Goal: Task Accomplishment & Management: Use online tool/utility

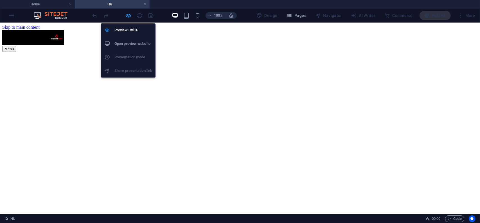
click at [129, 17] on icon "button" at bounding box center [128, 15] width 6 height 6
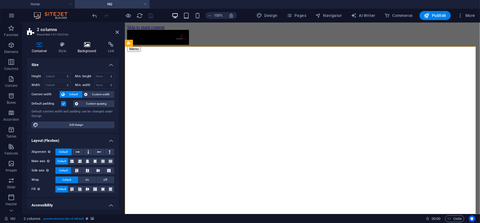
click at [88, 50] on h4 "Background" at bounding box center [88, 48] width 30 height 12
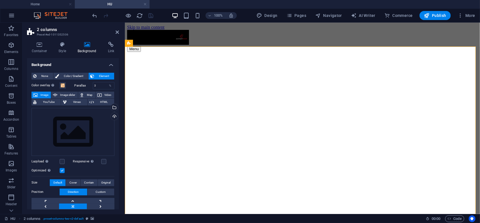
click at [90, 48] on h4 "Background" at bounding box center [88, 48] width 30 height 12
click at [91, 129] on div "Drag files here, click to choose files or select files from Files or our free s…" at bounding box center [73, 132] width 83 height 48
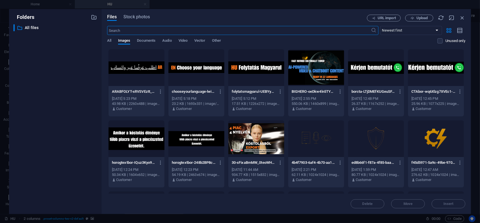
click at [322, 74] on div at bounding box center [316, 67] width 56 height 37
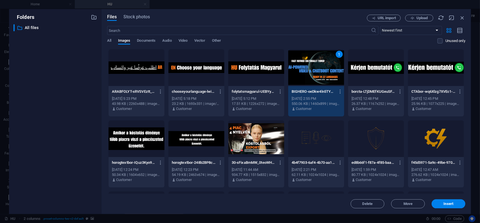
click at [322, 74] on div "1" at bounding box center [316, 67] width 56 height 37
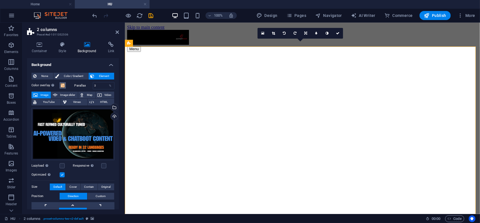
click at [62, 85] on span at bounding box center [62, 85] width 5 height 5
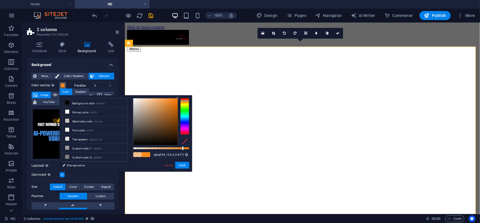
type input "rgba(254, 123, 0, 0.887)"
drag, startPoint x: 156, startPoint y: 148, endPoint x: 183, endPoint y: 146, distance: 27.4
click at [183, 146] on div at bounding box center [183, 148] width 2 height 4
click at [116, 31] on icon at bounding box center [117, 32] width 3 height 5
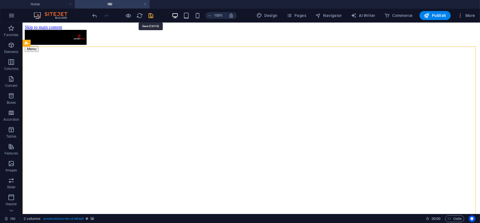
click at [154, 16] on icon "save" at bounding box center [151, 15] width 6 height 6
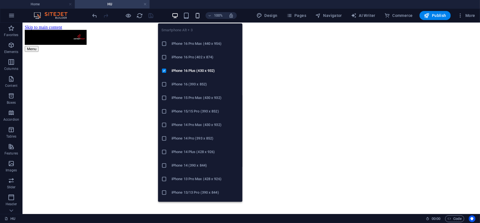
click at [201, 15] on icon "button" at bounding box center [197, 15] width 6 height 6
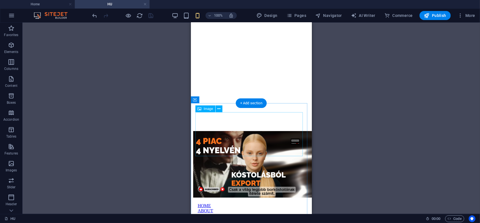
scroll to position [113, 0]
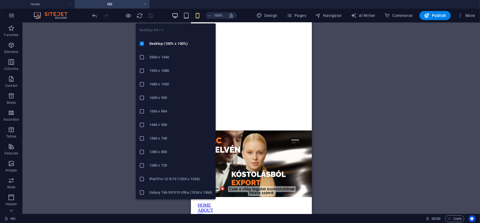
click at [177, 16] on icon "button" at bounding box center [175, 15] width 6 height 6
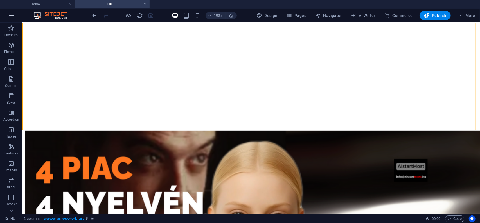
click at [12, 15] on icon "button" at bounding box center [11, 15] width 7 height 7
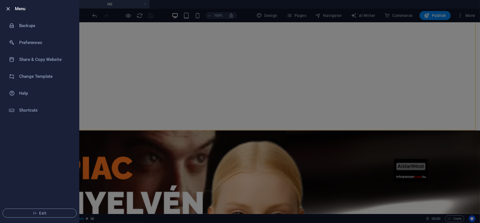
click at [6, 8] on icon "button" at bounding box center [8, 9] width 6 height 6
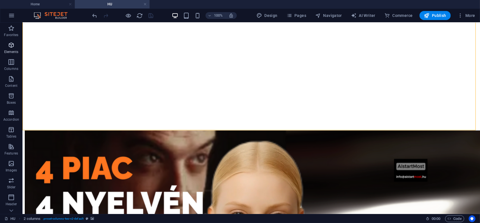
click at [9, 48] on icon "button" at bounding box center [11, 45] width 7 height 7
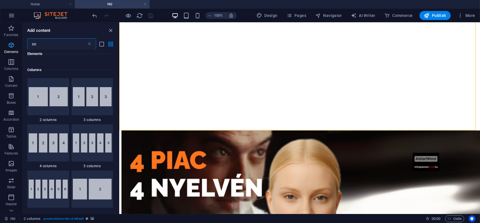
scroll to position [0, 0]
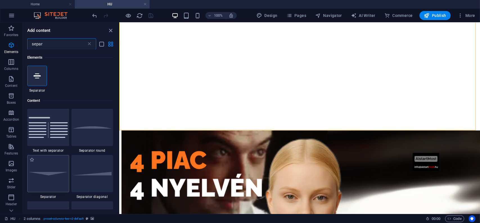
type input "separ"
click at [56, 176] on div at bounding box center [48, 173] width 42 height 37
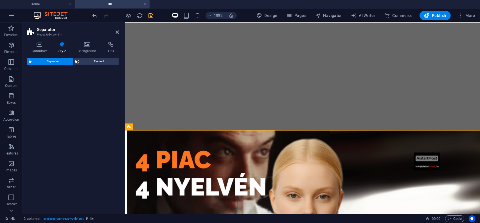
click at [57, 176] on div "Separator Element" at bounding box center [73, 133] width 92 height 151
select select "rem"
select select "preset-separator-v3-default"
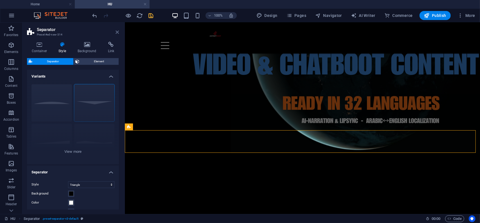
click at [119, 33] on aside "Separator Preset #ed-new-314 Container Style Background Link Size Height Defaul…" at bounding box center [74, 118] width 102 height 191
click at [119, 31] on icon at bounding box center [117, 32] width 3 height 5
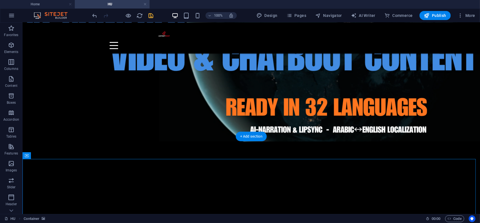
scroll to position [141, 0]
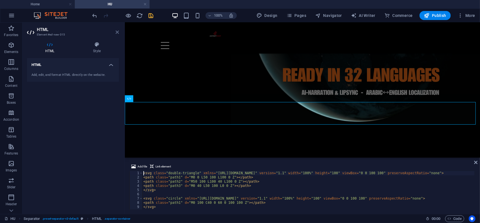
click at [116, 32] on icon at bounding box center [117, 32] width 3 height 5
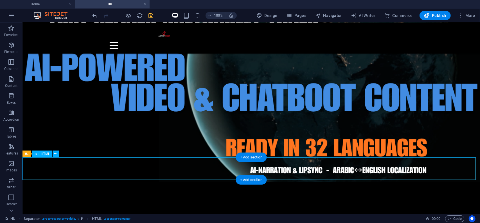
scroll to position [84, 0]
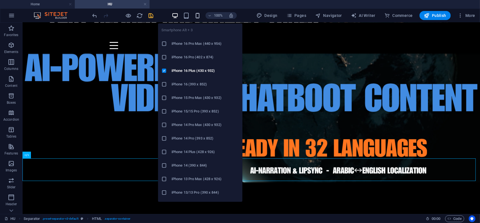
click at [198, 14] on icon "button" at bounding box center [197, 15] width 6 height 6
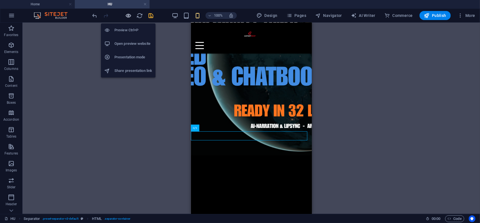
click at [128, 15] on icon "button" at bounding box center [128, 15] width 6 height 6
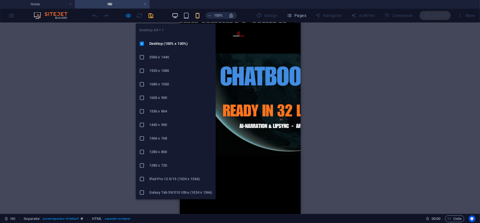
click at [177, 14] on icon "button" at bounding box center [175, 15] width 6 height 6
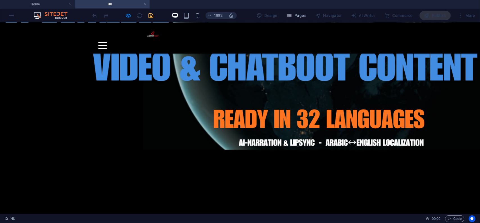
scroll to position [141, 0]
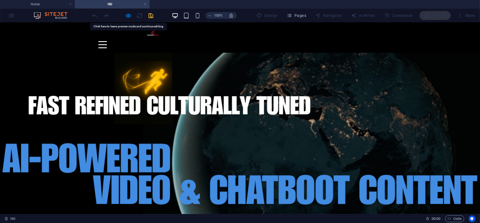
scroll to position [0, 0]
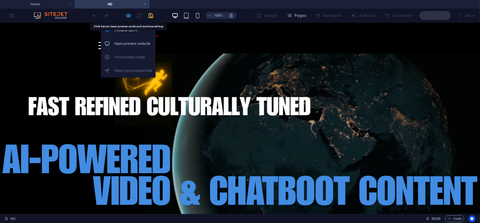
click at [130, 14] on icon "button" at bounding box center [128, 15] width 6 height 6
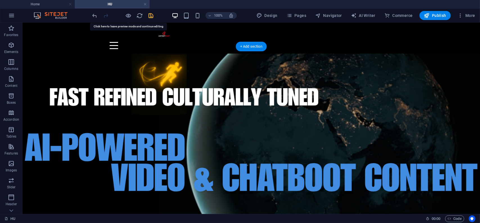
click at [70, 68] on figure at bounding box center [251, 151] width 458 height 196
click at [69, 68] on figure at bounding box center [251, 151] width 458 height 196
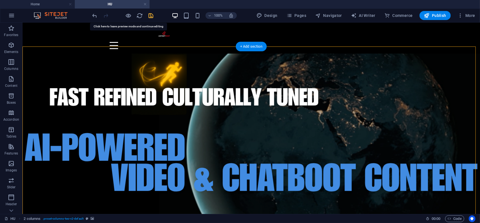
click at [68, 67] on figure at bounding box center [251, 151] width 458 height 196
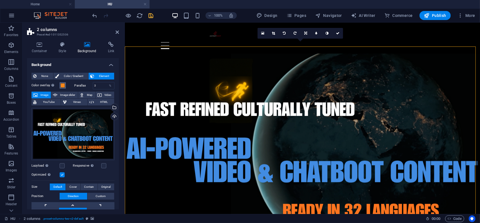
click at [63, 87] on span at bounding box center [62, 85] width 5 height 5
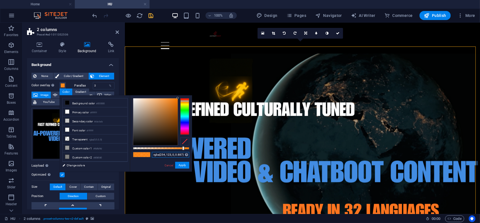
drag, startPoint x: 183, startPoint y: 153, endPoint x: 153, endPoint y: 154, distance: 30.1
click at [146, 154] on div "rgba(254, 123, 0, 0.887) Supported formats #0852ed rgb(8, 82, 237) rgba(8, 82, …" at bounding box center [161, 174] width 62 height 158
drag, startPoint x: 117, startPoint y: 31, endPoint x: 94, endPoint y: 8, distance: 31.8
click at [117, 31] on icon at bounding box center [117, 32] width 3 height 5
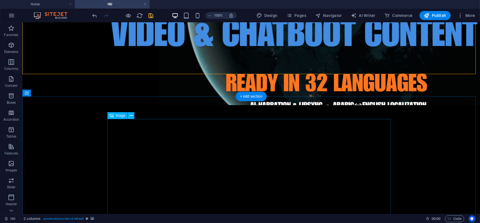
scroll to position [169, 0]
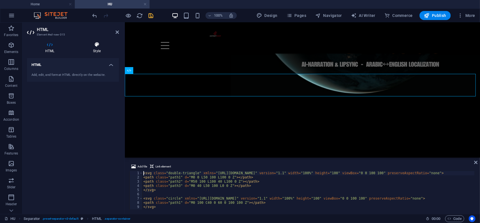
click at [99, 49] on h4 "Style" at bounding box center [97, 48] width 44 height 12
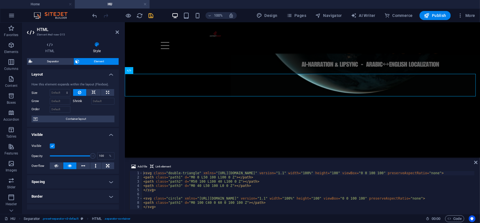
scroll to position [0, 0]
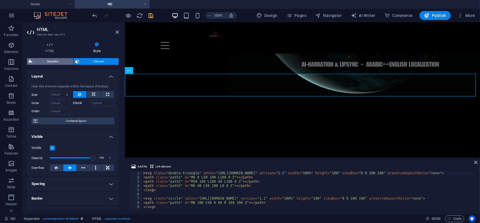
click at [52, 62] on span "Separator" at bounding box center [53, 61] width 38 height 7
select select "rem"
select select "preset-separator-v3-default"
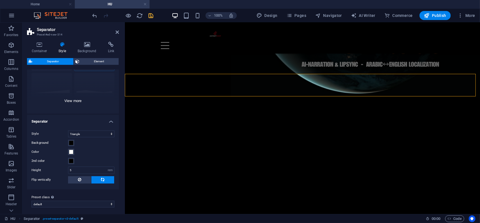
scroll to position [52, 0]
click at [73, 151] on span at bounding box center [71, 150] width 5 height 5
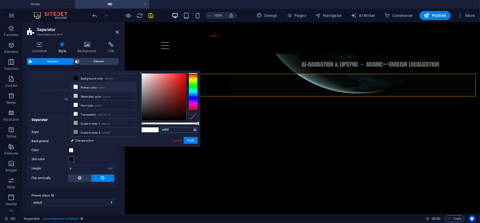
drag, startPoint x: 174, startPoint y: 130, endPoint x: 145, endPoint y: 129, distance: 29.6
click at [145, 129] on div "#ffffff Supported formats #0852ed rgb(8, 82, 237) rgba(8, 82, 237, 90%) hsv(221…" at bounding box center [169, 149] width 62 height 158
paste input "rgba(254, 123, 0, 0.887)"
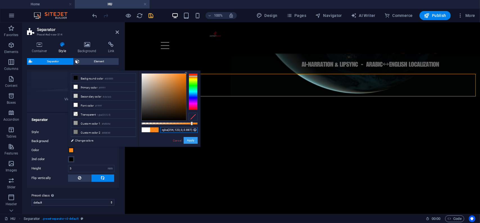
type input "rgba(254, 123, 0, 0.887)"
click at [191, 140] on button "Apply" at bounding box center [191, 140] width 14 height 7
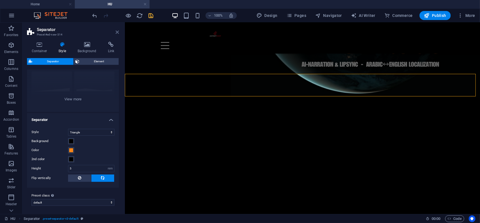
click at [118, 30] on icon at bounding box center [117, 32] width 3 height 5
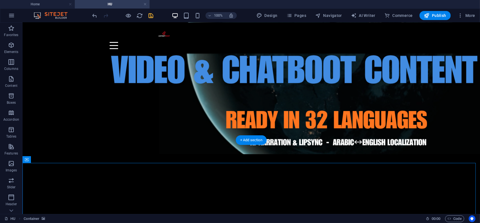
scroll to position [84, 0]
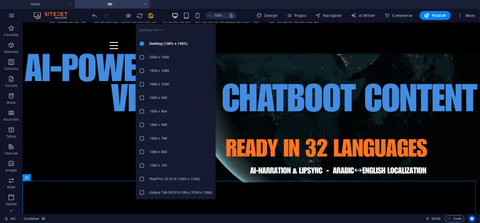
click at [175, 15] on icon "button" at bounding box center [175, 15] width 6 height 6
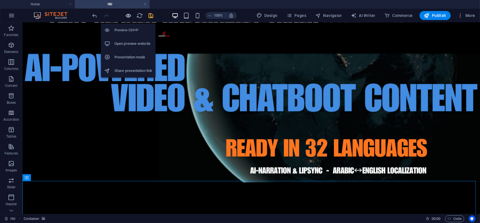
click at [129, 13] on icon "button" at bounding box center [128, 15] width 6 height 6
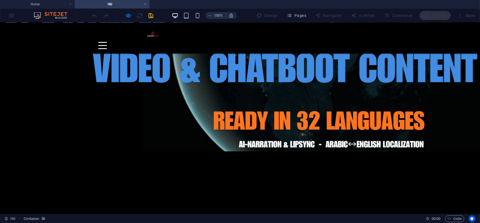
scroll to position [113, 0]
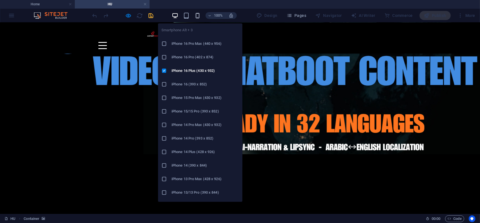
click at [201, 16] on icon "button" at bounding box center [197, 15] width 6 height 6
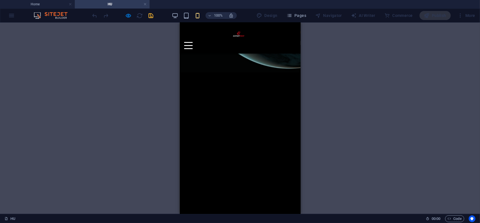
scroll to position [169, 0]
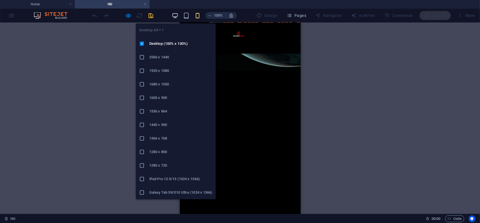
click at [176, 15] on icon "button" at bounding box center [175, 15] width 6 height 6
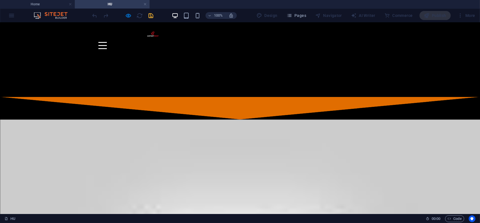
scroll to position [366, 0]
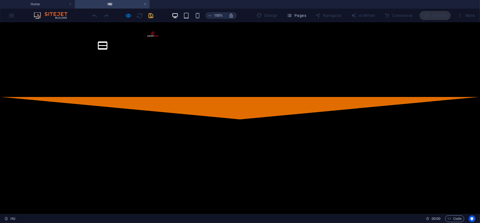
click at [107, 42] on button "Menu" at bounding box center [102, 42] width 8 height 1
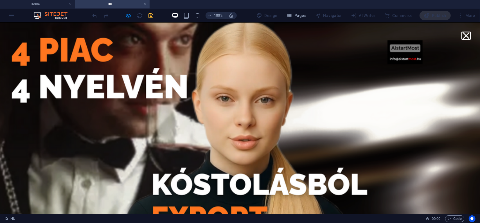
click at [463, 35] on button "Menu" at bounding box center [466, 35] width 6 height 6
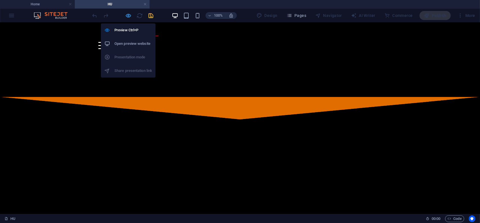
click at [129, 16] on icon "button" at bounding box center [128, 15] width 6 height 6
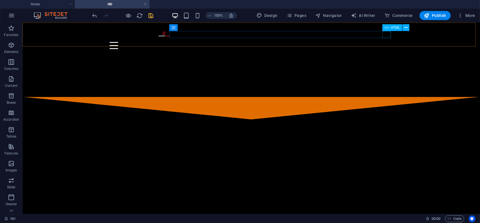
click at [388, 42] on div "Menu" at bounding box center [251, 45] width 284 height 7
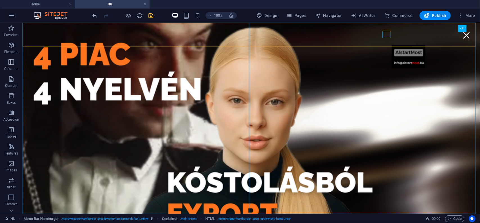
select select "%"
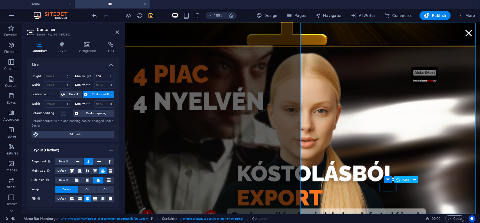
click at [390, 180] on span "Container" at bounding box center [395, 179] width 15 height 3
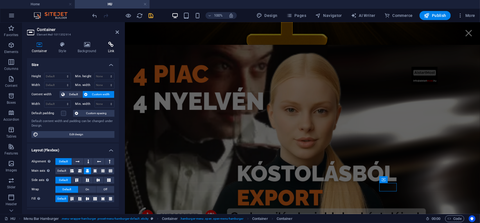
click at [112, 48] on h4 "Link" at bounding box center [111, 48] width 16 height 12
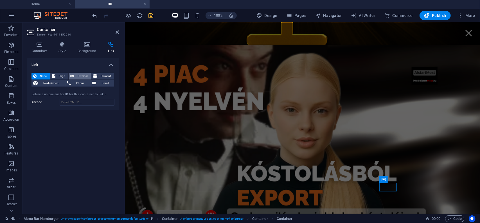
click at [82, 76] on span "External" at bounding box center [82, 76] width 13 height 7
select select "blank"
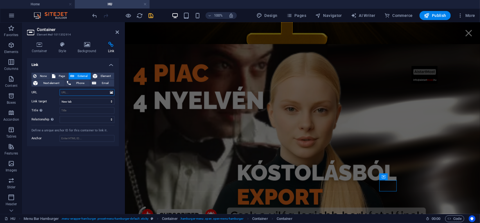
paste input "[DOMAIN_NAME][URL]"
type input "[DOMAIN_NAME][URL]"
click at [117, 32] on icon at bounding box center [117, 32] width 3 height 5
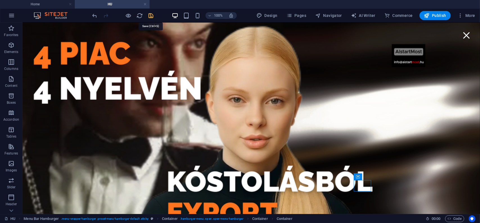
click at [149, 15] on icon "save" at bounding box center [151, 15] width 6 height 6
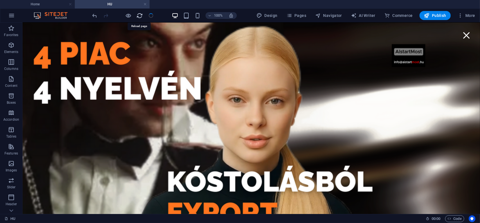
click at [138, 16] on icon "reload" at bounding box center [140, 15] width 6 height 6
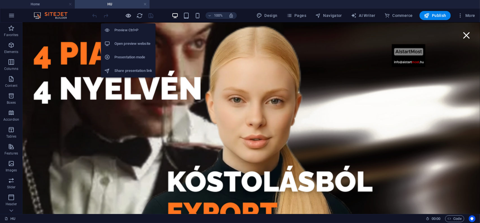
click at [128, 14] on icon "button" at bounding box center [128, 15] width 6 height 6
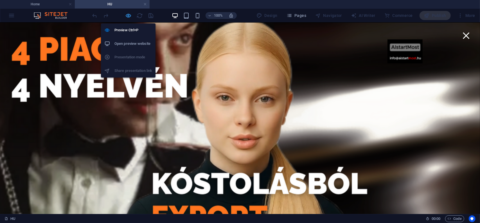
click at [127, 14] on icon "button" at bounding box center [128, 15] width 6 height 6
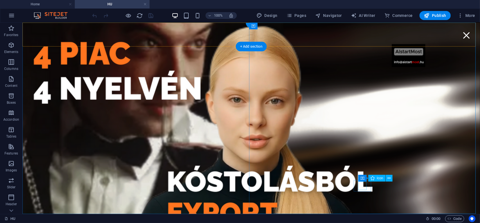
select select "xMidYMid"
select select "px"
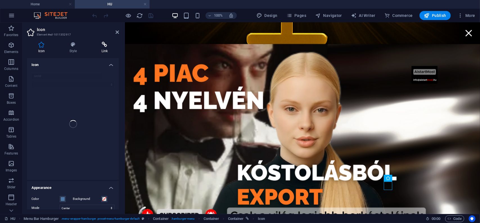
click at [105, 47] on icon at bounding box center [104, 45] width 29 height 6
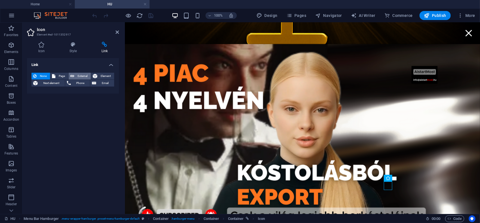
click at [80, 75] on span "External" at bounding box center [82, 76] width 13 height 7
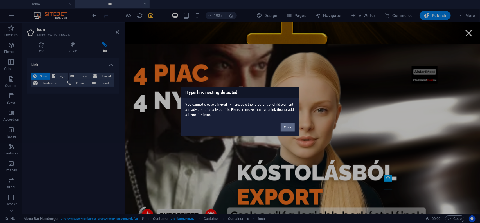
click at [291, 128] on button "Okay" at bounding box center [288, 127] width 14 height 8
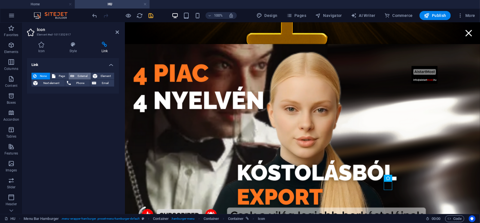
click at [81, 74] on span "External" at bounding box center [82, 76] width 13 height 7
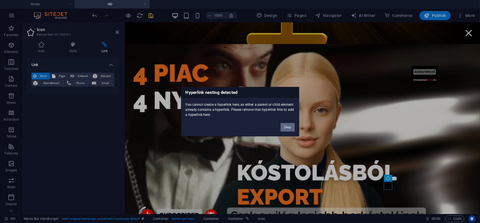
click at [285, 127] on button "Okay" at bounding box center [288, 127] width 14 height 8
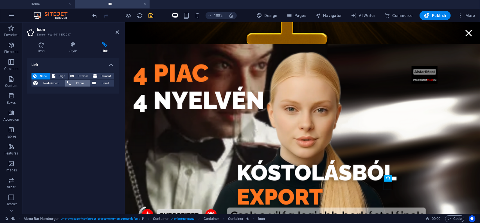
click at [83, 84] on span "Phone" at bounding box center [81, 83] width 16 height 7
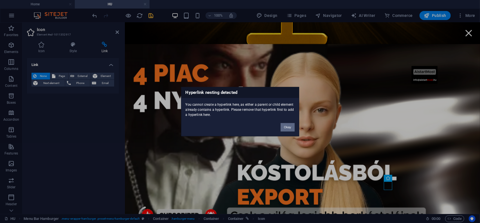
click at [291, 130] on button "Okay" at bounding box center [288, 127] width 14 height 8
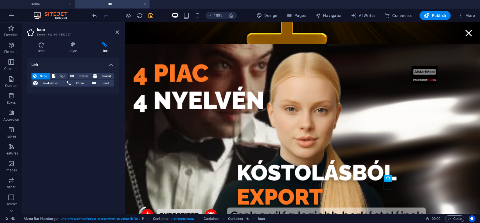
click at [106, 47] on icon at bounding box center [104, 45] width 29 height 6
click at [60, 75] on span "Page" at bounding box center [62, 76] width 10 height 7
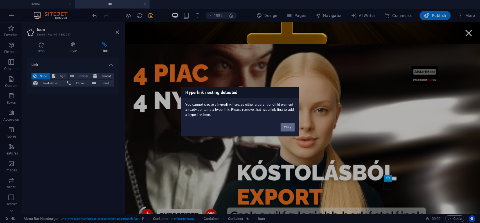
click at [293, 129] on button "Okay" at bounding box center [288, 127] width 14 height 8
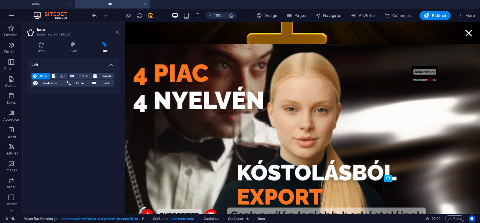
click at [117, 31] on icon at bounding box center [117, 32] width 3 height 5
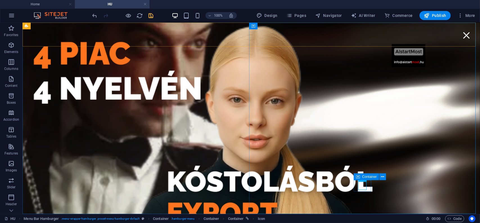
click at [369, 177] on span "Container" at bounding box center [369, 176] width 15 height 3
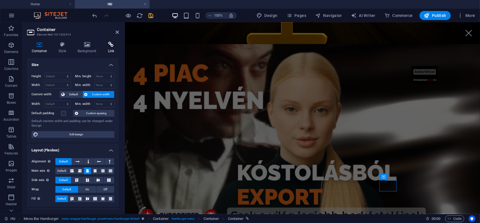
click at [114, 47] on icon at bounding box center [111, 45] width 16 height 6
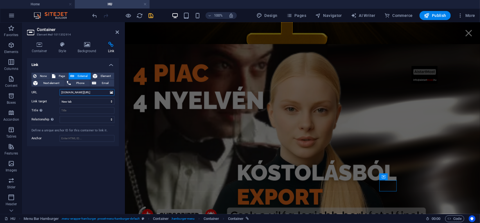
click at [79, 93] on input "[DOMAIN_NAME][URL]" at bounding box center [87, 92] width 55 height 7
click at [79, 92] on input "[DOMAIN_NAME][URL]" at bounding box center [87, 92] width 55 height 7
click at [78, 91] on input "[DOMAIN_NAME][URL]" at bounding box center [87, 92] width 55 height 7
click at [79, 91] on input "[DOMAIN_NAME][URL]" at bounding box center [87, 92] width 55 height 7
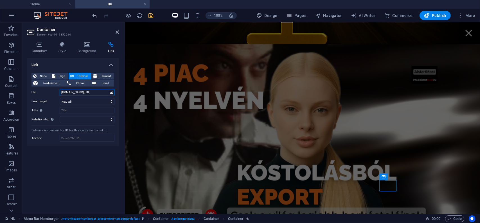
click at [79, 91] on input "[DOMAIN_NAME][URL]" at bounding box center [87, 92] width 55 height 7
paste input "[URL][DOMAIN_NAME]"
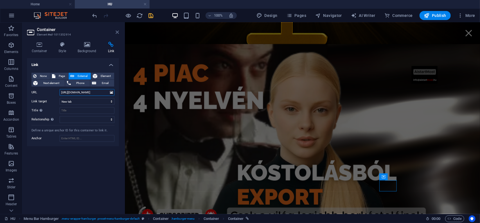
type input "[URL][DOMAIN_NAME]"
click at [117, 32] on icon at bounding box center [117, 32] width 3 height 5
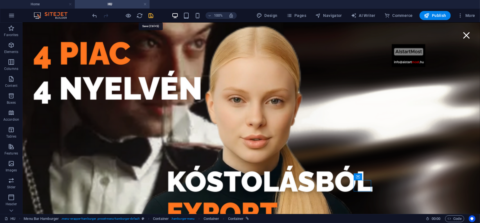
click at [154, 16] on icon "save" at bounding box center [151, 15] width 6 height 6
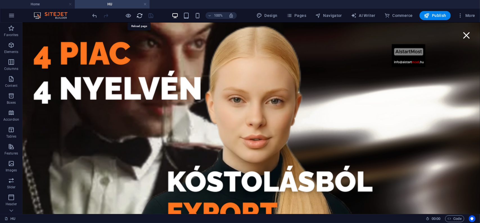
click at [139, 15] on icon "reload" at bounding box center [140, 15] width 6 height 6
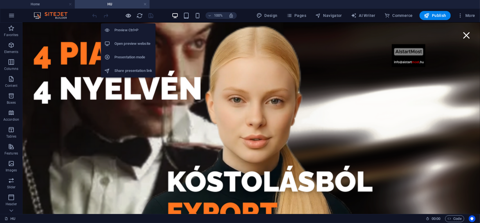
click at [128, 14] on icon "button" at bounding box center [128, 15] width 6 height 6
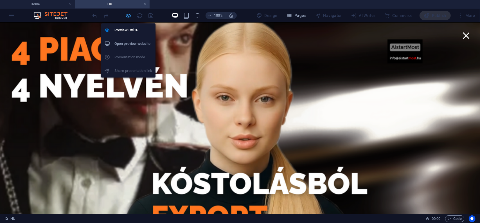
click at [127, 15] on icon "button" at bounding box center [128, 15] width 6 height 6
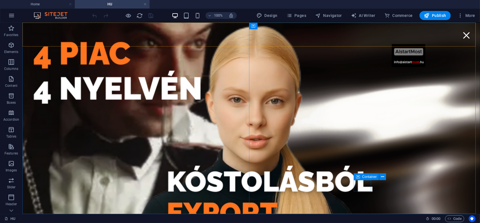
click at [366, 177] on span "Container" at bounding box center [369, 176] width 15 height 3
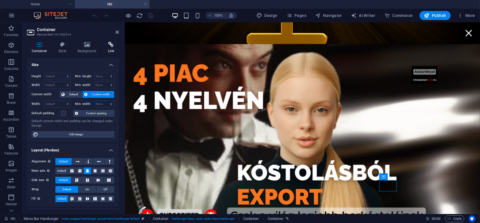
click at [112, 50] on h4 "Link" at bounding box center [111, 48] width 16 height 12
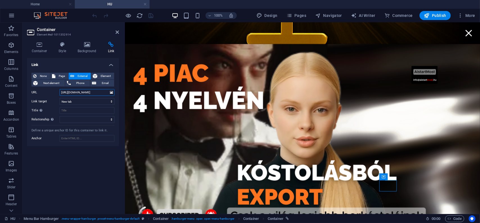
click at [84, 93] on input "[URL][DOMAIN_NAME]" at bounding box center [87, 92] width 55 height 7
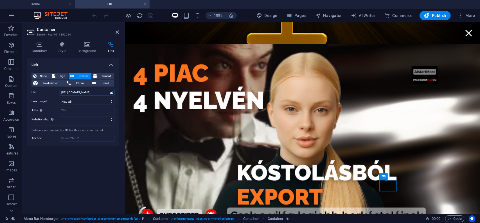
click at [84, 93] on input "[URL][DOMAIN_NAME]" at bounding box center [87, 92] width 55 height 7
click at [84, 92] on input "[URL][DOMAIN_NAME]" at bounding box center [87, 92] width 55 height 7
paste input "[URL][DOMAIN_NAME]"
type input "[URL][DOMAIN_NAME]"
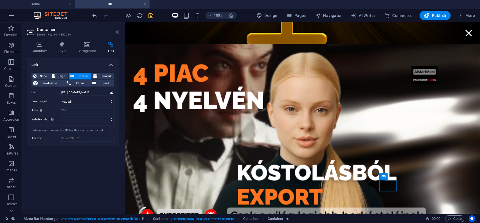
scroll to position [0, 0]
click at [151, 15] on icon "save" at bounding box center [151, 15] width 6 height 6
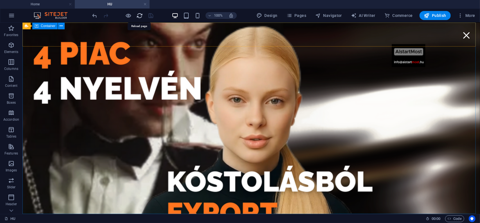
click at [139, 14] on icon "reload" at bounding box center [140, 15] width 6 height 6
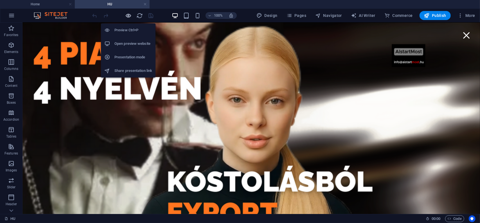
click at [128, 15] on icon "button" at bounding box center [128, 15] width 6 height 6
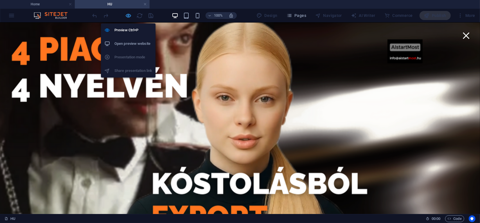
click at [129, 14] on icon "button" at bounding box center [128, 15] width 6 height 6
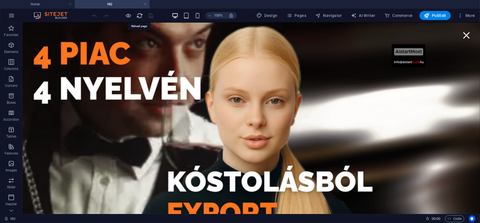
click at [140, 15] on icon "reload" at bounding box center [140, 15] width 6 height 6
click at [140, 14] on icon "reload" at bounding box center [140, 15] width 6 height 6
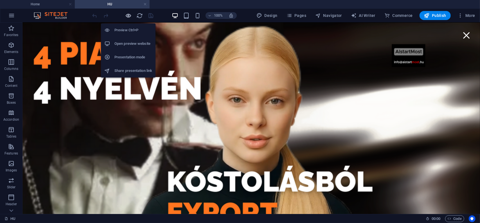
click at [128, 15] on icon "button" at bounding box center [128, 15] width 6 height 6
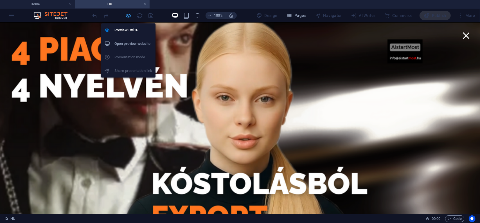
click at [127, 16] on icon "button" at bounding box center [128, 15] width 6 height 6
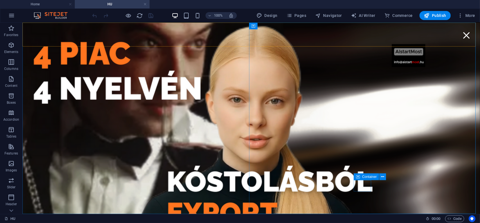
click at [364, 177] on span "Container" at bounding box center [369, 176] width 15 height 3
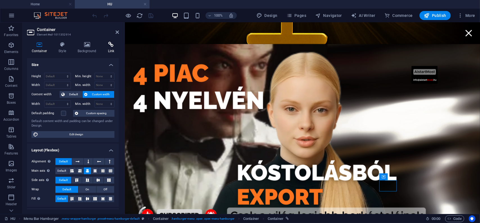
click at [110, 48] on h4 "Link" at bounding box center [111, 48] width 16 height 12
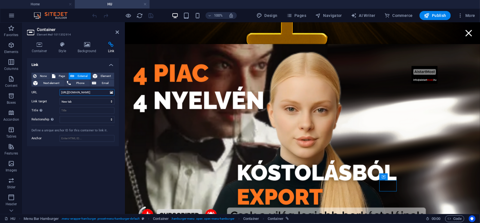
click at [77, 93] on input "[URL][DOMAIN_NAME]" at bounding box center [87, 92] width 55 height 7
paste input "[URL][DOMAIN_NAME]"
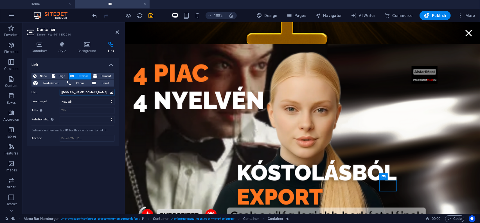
type input "[URL][DOMAIN_NAME][DOMAIN_NAME]"
click at [117, 30] on icon at bounding box center [117, 32] width 3 height 5
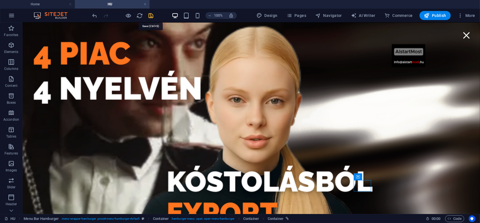
click at [151, 15] on icon "save" at bounding box center [151, 15] width 6 height 6
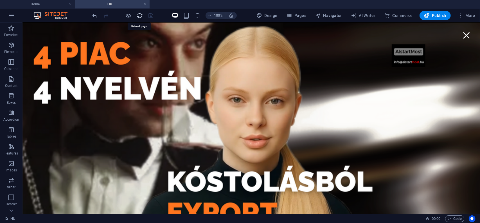
click at [140, 14] on icon "reload" at bounding box center [140, 15] width 6 height 6
click at [139, 14] on icon "reload" at bounding box center [140, 15] width 6 height 6
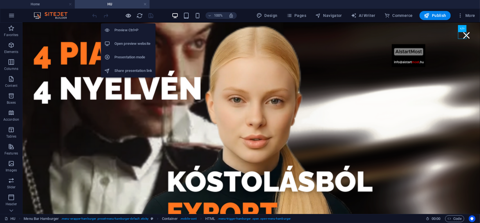
click at [129, 15] on icon "button" at bounding box center [128, 15] width 6 height 6
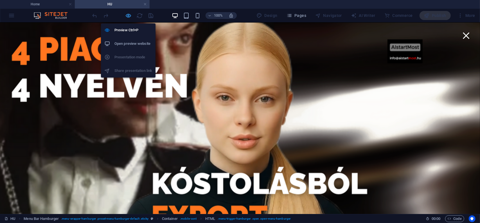
click at [128, 17] on icon "button" at bounding box center [128, 15] width 6 height 6
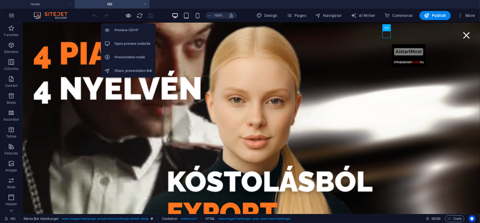
click at [128, 16] on icon "button" at bounding box center [128, 15] width 6 height 6
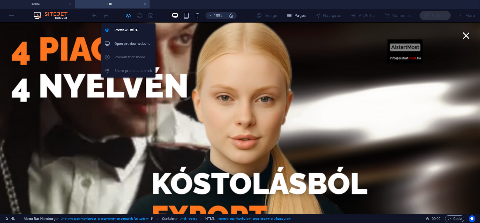
click at [129, 16] on icon "button" at bounding box center [128, 15] width 6 height 6
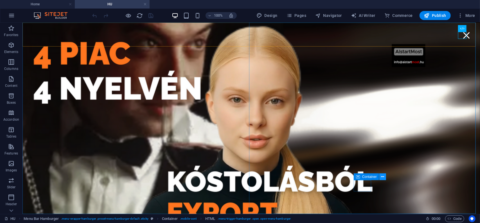
click at [384, 176] on icon at bounding box center [383, 177] width 3 height 6
click at [360, 178] on icon at bounding box center [358, 176] width 4 height 7
click at [360, 177] on icon at bounding box center [358, 176] width 4 height 7
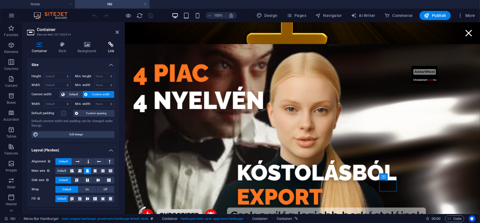
click at [112, 48] on h4 "Link" at bounding box center [111, 48] width 16 height 12
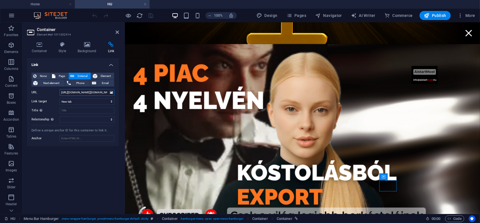
click at [92, 93] on input "[URL][DOMAIN_NAME][DOMAIN_NAME]" at bounding box center [87, 92] width 55 height 7
click at [94, 93] on input "[URL][DOMAIN_NAME][DOMAIN_NAME]" at bounding box center [87, 92] width 55 height 7
click at [93, 93] on input "[URL][DOMAIN_NAME][DOMAIN_NAME]" at bounding box center [87, 92] width 55 height 7
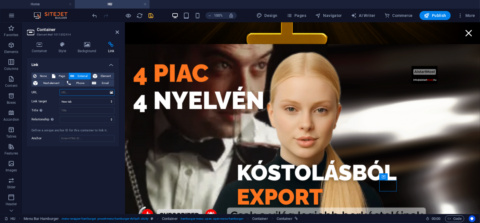
paste input "[URL][DOMAIN_NAME]"
type input "[URL][DOMAIN_NAME]"
click at [118, 32] on icon at bounding box center [117, 32] width 3 height 5
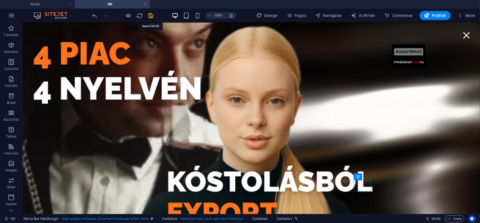
click at [150, 15] on icon "save" at bounding box center [151, 15] width 6 height 6
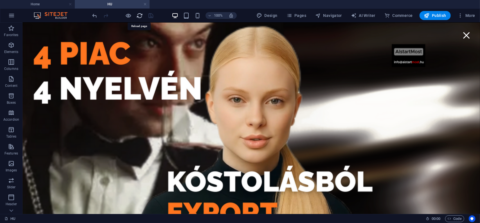
click at [140, 14] on icon "reload" at bounding box center [140, 15] width 6 height 6
click at [140, 13] on icon "reload" at bounding box center [140, 15] width 6 height 6
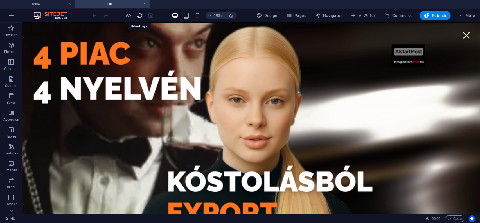
click at [140, 13] on icon "reload" at bounding box center [140, 15] width 6 height 6
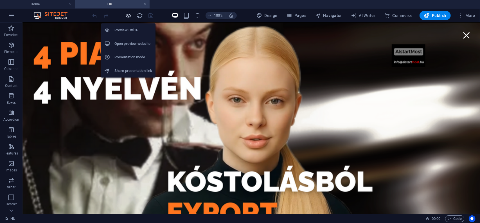
click at [128, 14] on icon "button" at bounding box center [128, 15] width 6 height 6
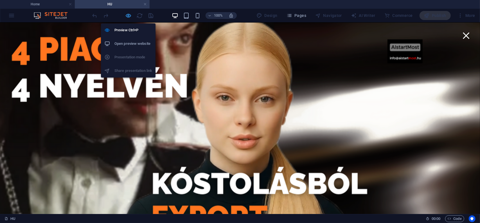
click at [128, 15] on icon "button" at bounding box center [128, 15] width 6 height 6
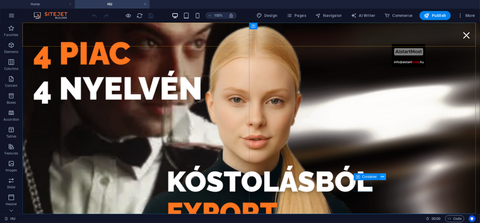
click at [383, 176] on icon at bounding box center [383, 177] width 3 height 6
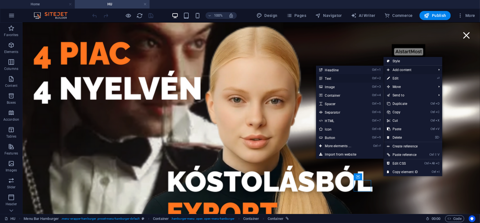
click at [326, 80] on link "Ctrl 2 Text" at bounding box center [339, 78] width 46 height 8
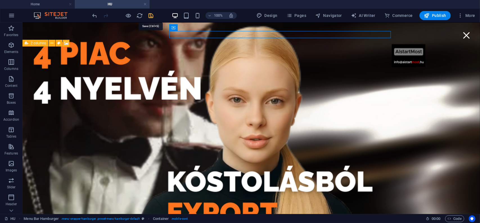
click at [153, 15] on icon "save" at bounding box center [151, 15] width 6 height 6
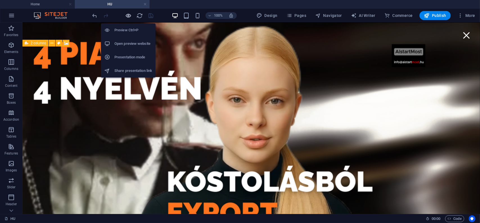
click at [128, 15] on icon "button" at bounding box center [128, 15] width 6 height 6
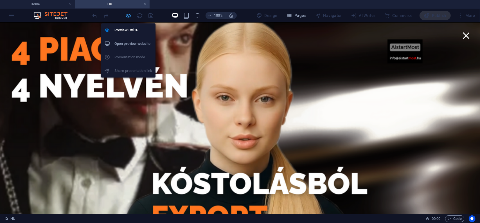
click at [128, 16] on icon "button" at bounding box center [128, 15] width 6 height 6
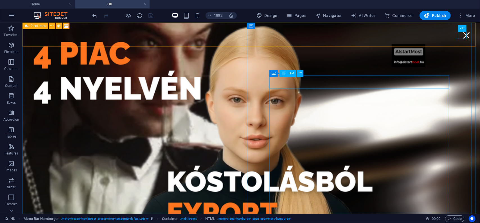
click at [292, 75] on span "Text" at bounding box center [291, 72] width 6 height 3
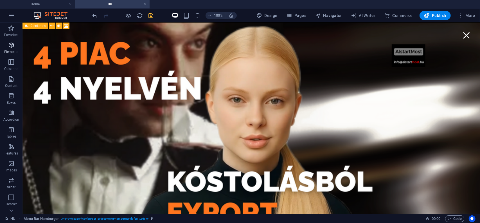
click at [13, 49] on span "Elements" at bounding box center [11, 49] width 23 height 14
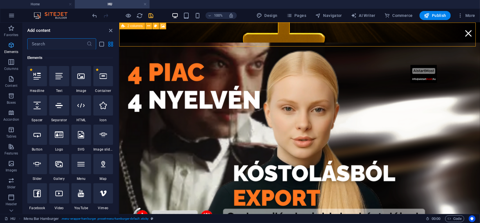
scroll to position [60, 0]
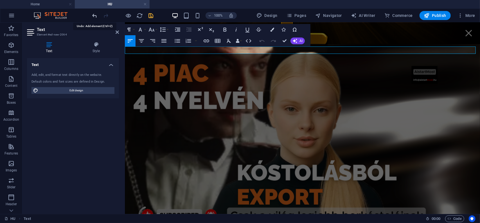
click at [93, 15] on icon "undo" at bounding box center [95, 15] width 6 height 6
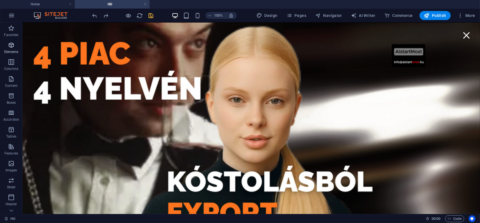
click at [11, 49] on span "Elements" at bounding box center [11, 49] width 23 height 14
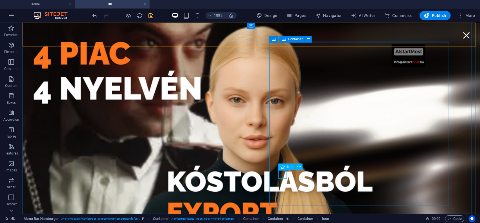
click at [285, 168] on div "Icon" at bounding box center [287, 166] width 17 height 7
select select "xMidYMid"
select select "px"
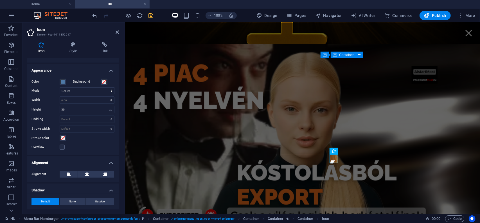
scroll to position [115, 0]
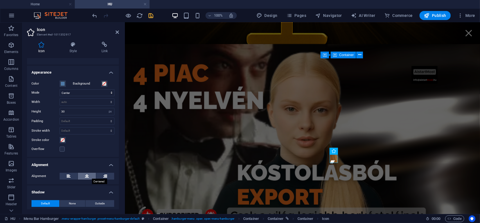
click at [86, 173] on icon at bounding box center [87, 175] width 4 height 7
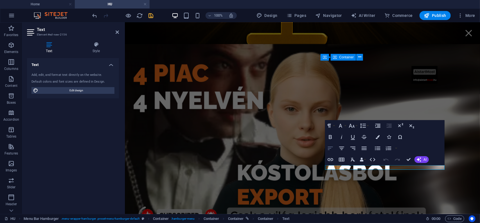
click at [330, 147] on icon "button" at bounding box center [330, 148] width 7 height 7
click at [118, 32] on icon at bounding box center [117, 32] width 3 height 5
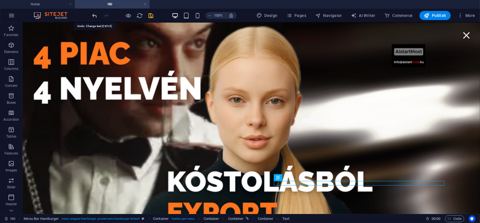
click at [94, 15] on icon "undo" at bounding box center [95, 15] width 6 height 6
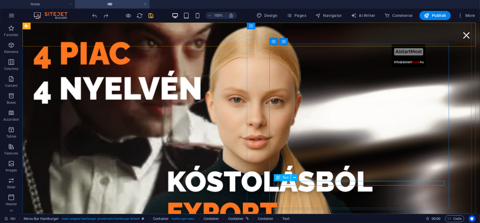
click at [279, 178] on icon at bounding box center [278, 177] width 4 height 7
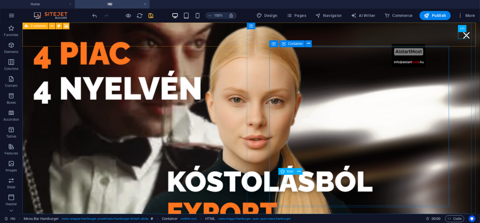
select select "xMidYMid"
select select "px"
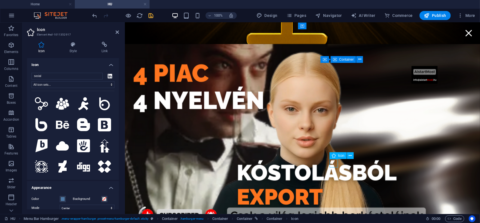
click at [335, 156] on icon at bounding box center [334, 155] width 4 height 7
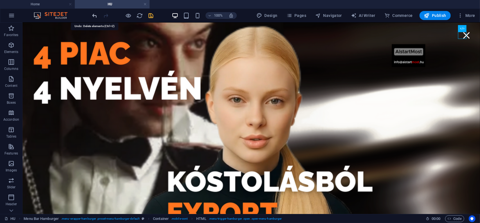
click at [95, 16] on icon "undo" at bounding box center [95, 15] width 6 height 6
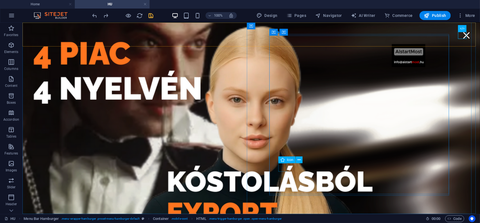
click at [284, 160] on icon at bounding box center [283, 159] width 4 height 7
select select "xMidYMid"
select select "px"
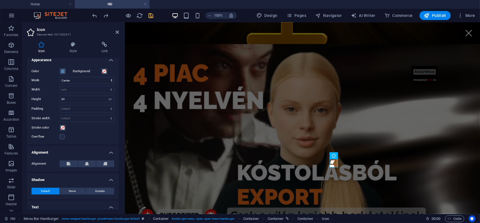
scroll to position [143, 0]
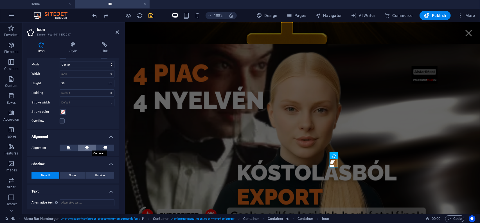
click at [87, 147] on icon at bounding box center [87, 147] width 4 height 7
click at [89, 147] on button at bounding box center [87, 147] width 18 height 7
click at [84, 145] on button at bounding box center [87, 147] width 18 height 7
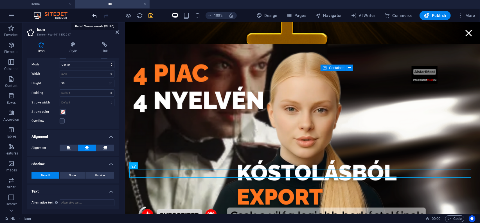
click at [95, 15] on icon "undo" at bounding box center [95, 15] width 6 height 6
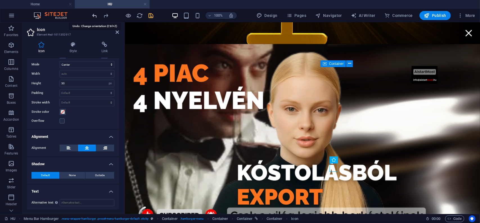
click at [95, 15] on icon "undo" at bounding box center [95, 15] width 6 height 6
click at [118, 33] on icon at bounding box center [117, 32] width 3 height 5
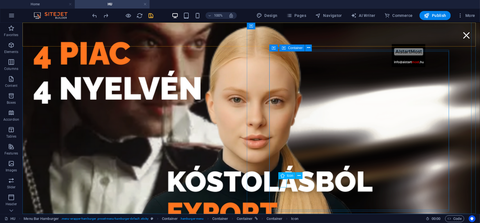
click at [282, 176] on icon at bounding box center [283, 175] width 4 height 7
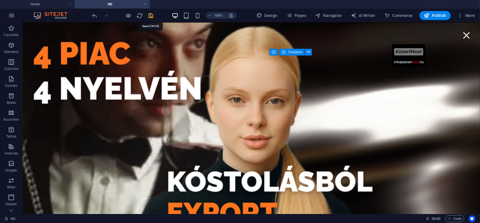
click at [151, 15] on icon "save" at bounding box center [151, 15] width 6 height 6
click at [140, 15] on icon "reload" at bounding box center [140, 15] width 6 height 6
click at [141, 14] on icon "reload" at bounding box center [140, 15] width 6 height 6
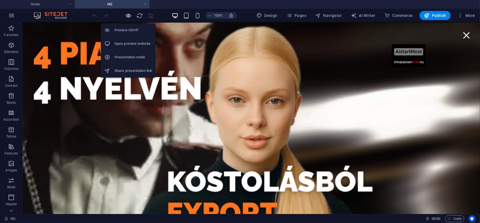
click at [127, 15] on icon "button" at bounding box center [128, 15] width 6 height 6
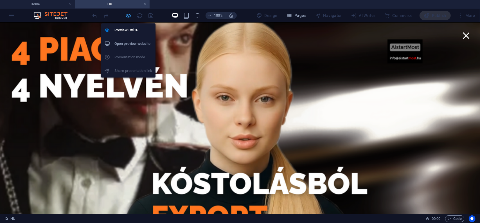
click at [128, 15] on icon "button" at bounding box center [128, 15] width 6 height 6
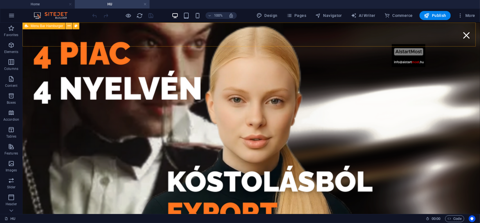
click at [69, 25] on icon at bounding box center [69, 26] width 3 height 6
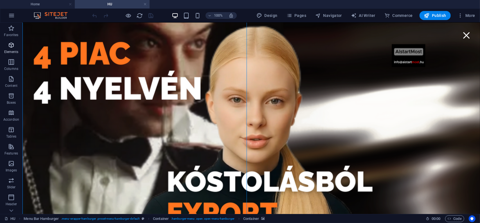
click at [11, 50] on p "Elements" at bounding box center [11, 52] width 14 height 5
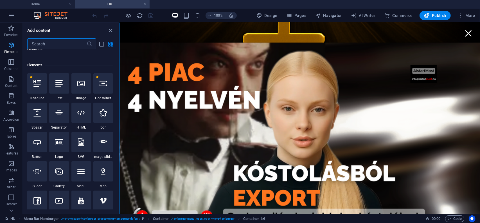
scroll to position [60, 0]
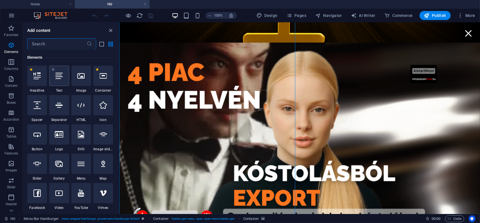
click at [59, 79] on icon at bounding box center [58, 75] width 7 height 7
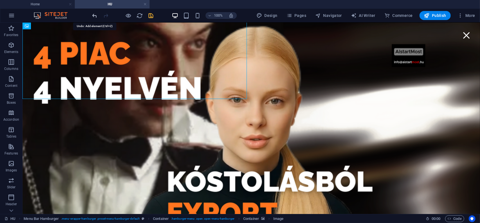
click at [92, 14] on icon "undo" at bounding box center [95, 15] width 6 height 6
click at [93, 17] on div at bounding box center [122, 15] width 63 height 9
click at [93, 16] on div at bounding box center [122, 15] width 63 height 9
click at [260, 27] on span "Container" at bounding box center [262, 25] width 15 height 3
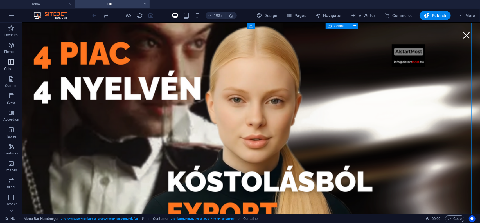
click at [12, 60] on icon "button" at bounding box center [11, 62] width 7 height 7
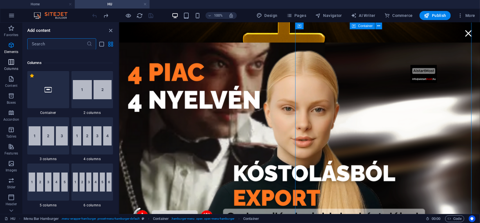
scroll to position [279, 0]
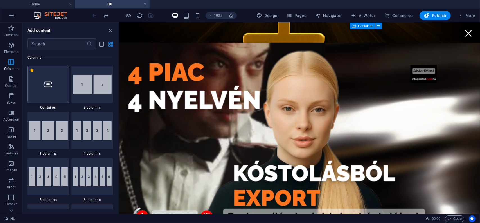
click at [48, 91] on div at bounding box center [48, 84] width 42 height 37
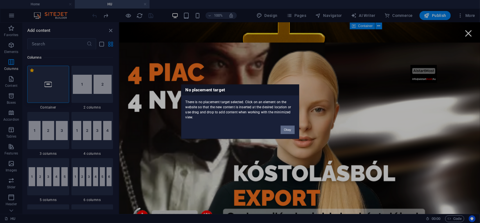
click at [290, 131] on button "Okay" at bounding box center [288, 129] width 14 height 8
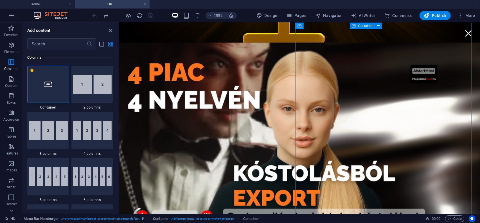
click at [51, 89] on div at bounding box center [48, 84] width 42 height 37
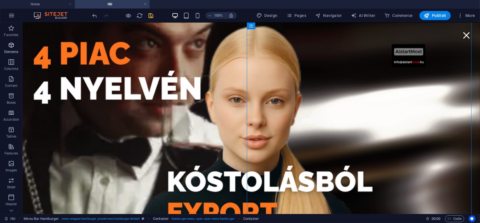
click at [11, 47] on icon "button" at bounding box center [11, 45] width 7 height 7
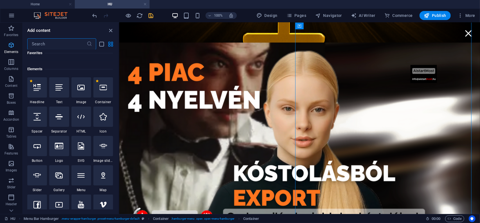
scroll to position [60, 0]
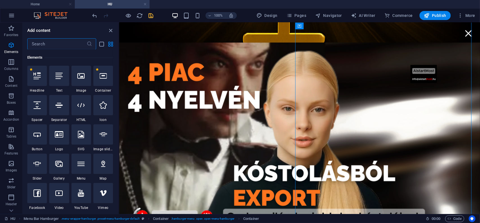
click at [59, 80] on div at bounding box center [59, 76] width 20 height 20
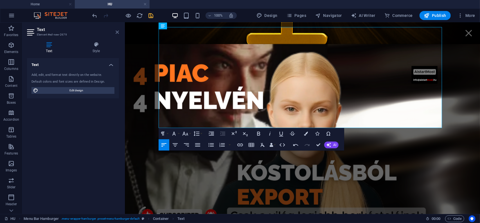
click at [117, 33] on icon at bounding box center [117, 32] width 3 height 5
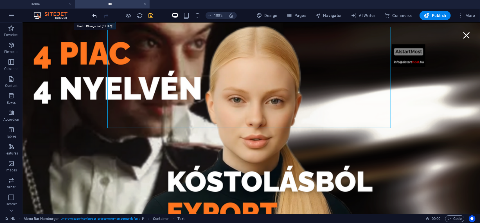
click at [94, 15] on icon "undo" at bounding box center [95, 15] width 6 height 6
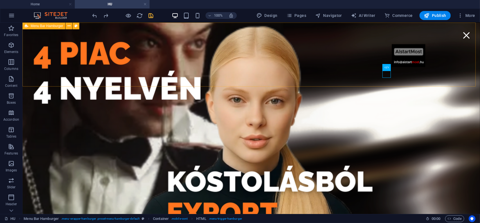
click at [55, 26] on span "Menu Bar Hamburger" at bounding box center [47, 25] width 32 height 3
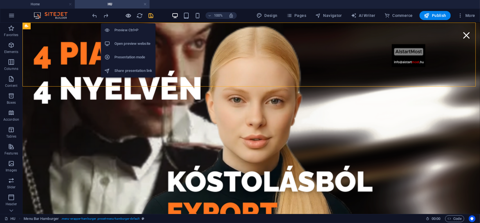
click at [129, 15] on icon "button" at bounding box center [128, 15] width 6 height 6
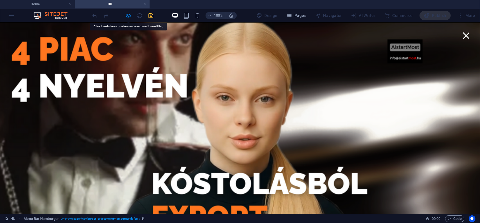
click at [145, 5] on link at bounding box center [144, 4] width 3 height 5
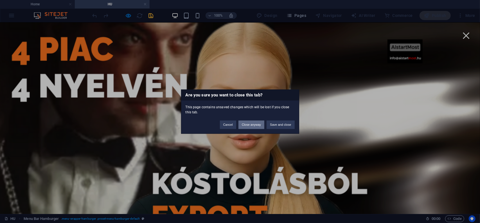
click at [252, 125] on button "Close anyway" at bounding box center [252, 124] width 26 height 8
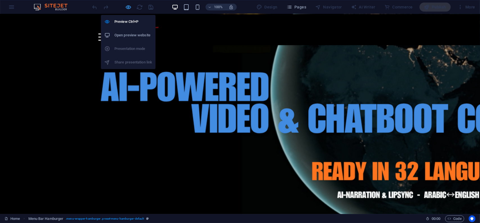
click at [131, 7] on icon "button" at bounding box center [128, 7] width 6 height 6
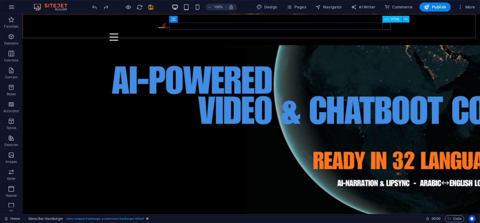
click at [385, 33] on div "Menu" at bounding box center [251, 36] width 284 height 7
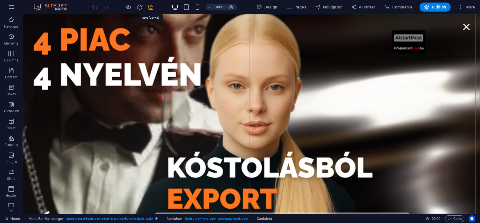
click at [150, 7] on icon "save" at bounding box center [151, 7] width 6 height 6
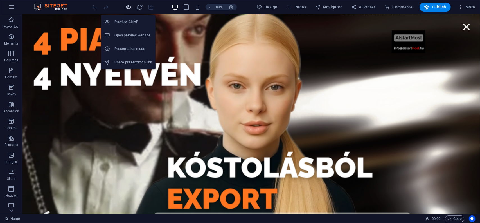
click at [129, 6] on icon "button" at bounding box center [128, 7] width 6 height 6
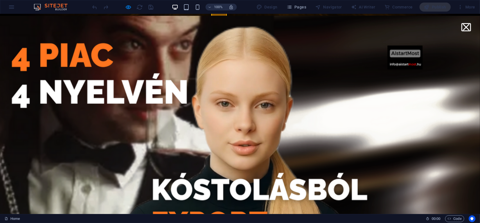
click at [464, 28] on button "Menu" at bounding box center [466, 27] width 6 height 6
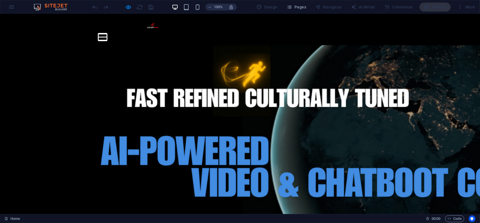
scroll to position [132, 0]
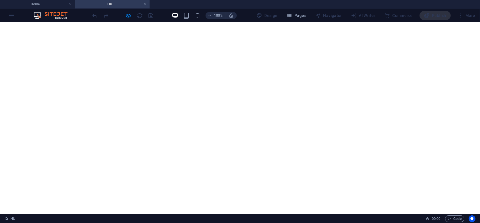
scroll to position [84, 0]
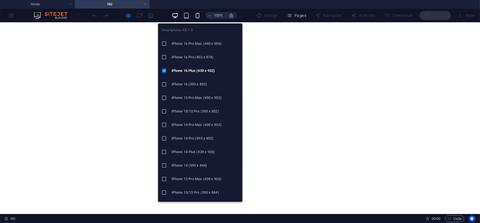
click at [200, 15] on icon "button" at bounding box center [197, 15] width 6 height 6
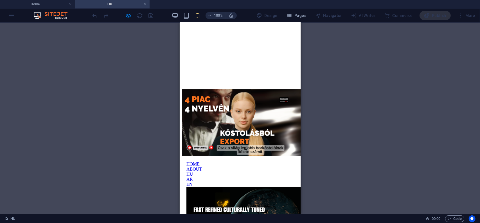
scroll to position [169, 0]
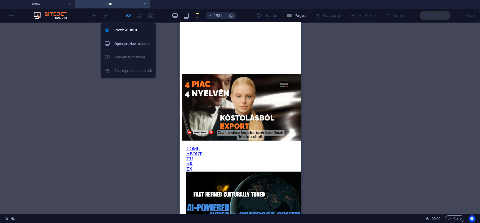
click at [130, 15] on icon "button" at bounding box center [128, 15] width 6 height 6
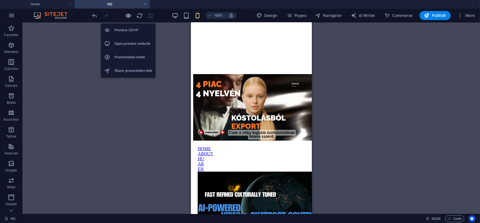
click at [130, 15] on icon "button" at bounding box center [128, 15] width 6 height 6
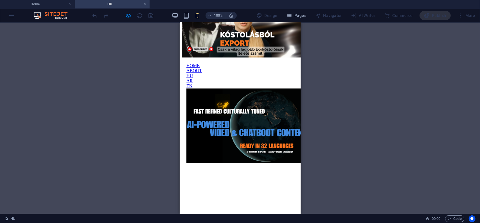
scroll to position [197, 0]
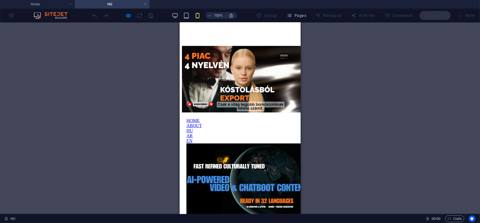
click at [253, 175] on img at bounding box center [246, 180] width 121 height 75
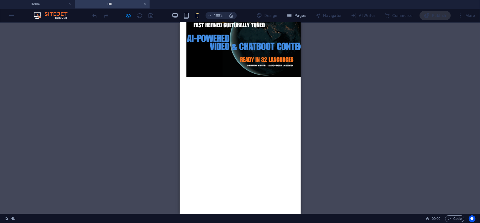
scroll to position [338, 0]
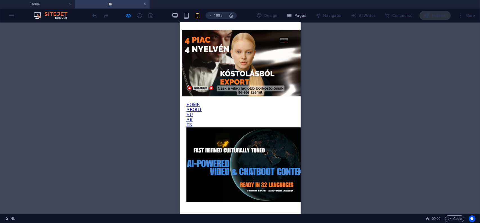
scroll to position [197, 0]
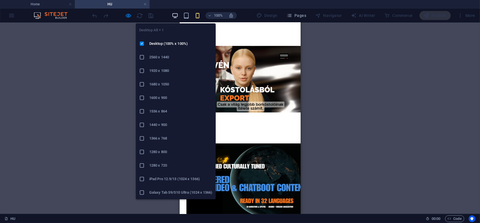
click at [178, 15] on icon "button" at bounding box center [175, 15] width 6 height 6
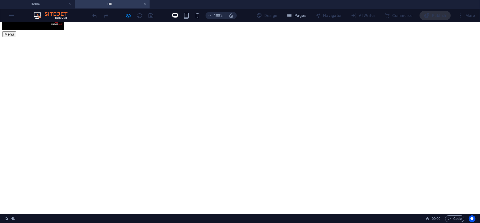
scroll to position [0, 0]
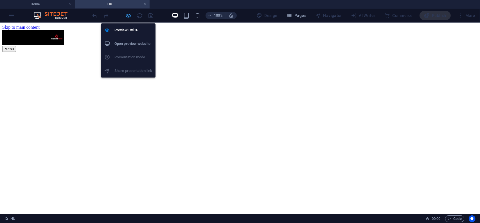
click at [128, 14] on icon "button" at bounding box center [128, 15] width 6 height 6
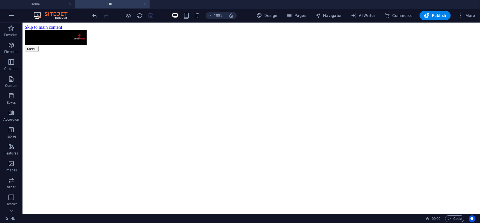
click at [146, 5] on link at bounding box center [144, 4] width 3 height 5
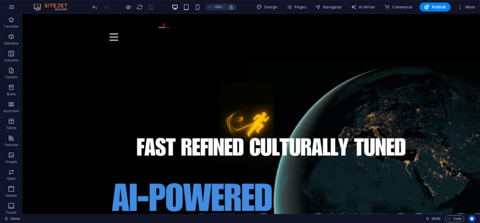
scroll to position [117, 0]
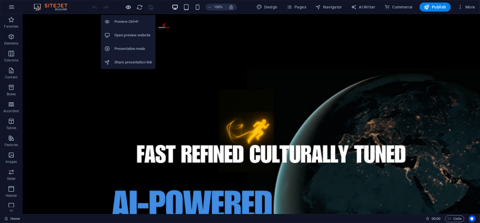
click at [128, 6] on icon "button" at bounding box center [128, 7] width 6 height 6
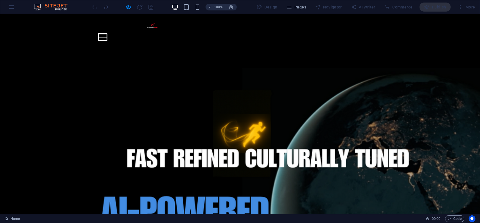
click at [107, 33] on button "Menu" at bounding box center [102, 33] width 8 height 1
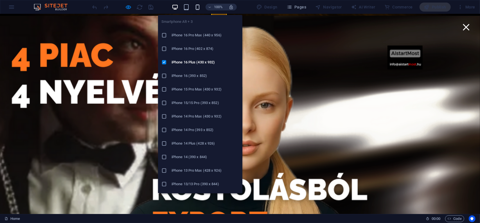
click at [198, 5] on icon "button" at bounding box center [197, 7] width 6 height 6
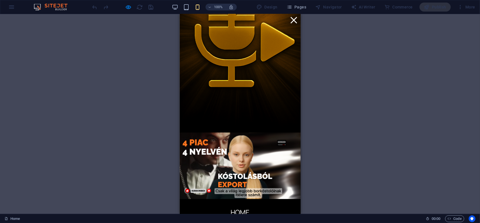
scroll to position [29, 0]
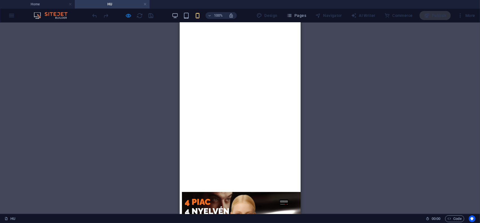
scroll to position [0, 0]
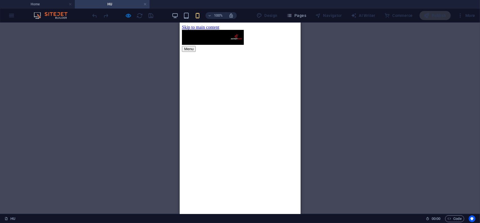
click at [287, 46] on div "Menu" at bounding box center [240, 49] width 116 height 6
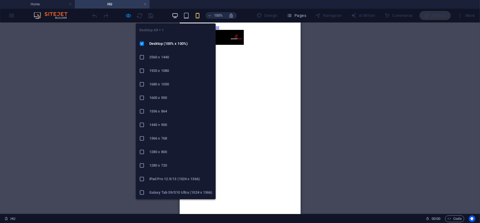
click at [176, 15] on icon "button" at bounding box center [175, 15] width 6 height 6
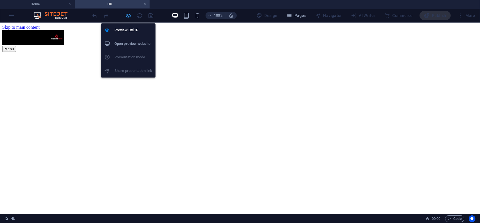
click at [127, 14] on icon "button" at bounding box center [128, 15] width 6 height 6
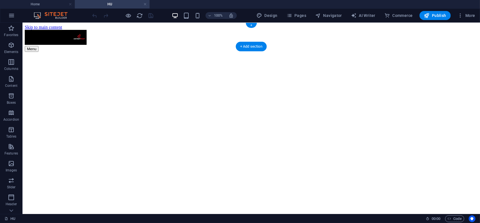
click at [54, 51] on figure at bounding box center [250, 51] width 453 height 0
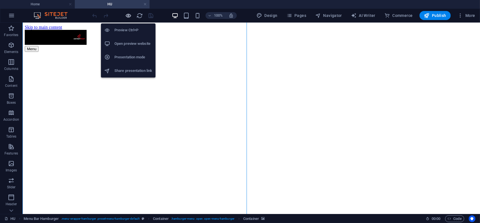
click at [128, 16] on icon "button" at bounding box center [128, 15] width 6 height 6
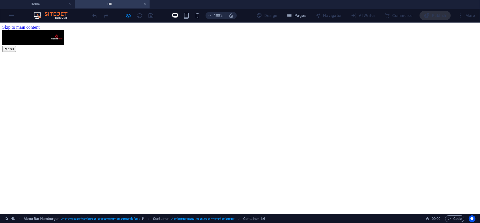
click at [16, 46] on button "Menu" at bounding box center [9, 49] width 14 height 6
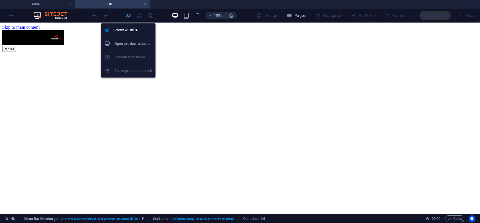
click at [129, 14] on icon "button" at bounding box center [128, 15] width 6 height 6
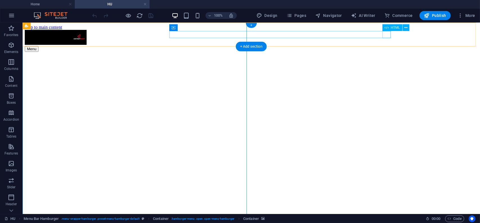
click at [387, 46] on div "Menu" at bounding box center [250, 49] width 453 height 6
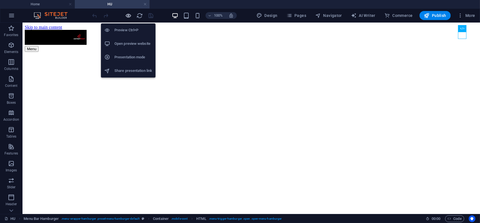
click at [127, 15] on icon "button" at bounding box center [128, 15] width 6 height 6
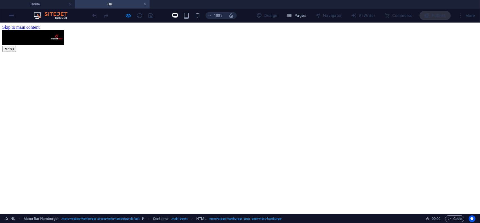
click at [16, 46] on button "Menu" at bounding box center [9, 49] width 14 height 6
click at [146, 5] on link at bounding box center [144, 4] width 3 height 5
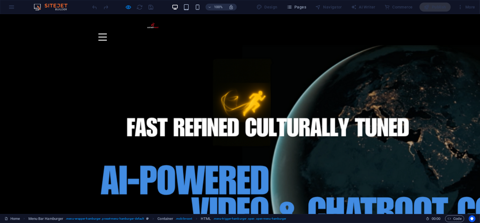
scroll to position [15, 0]
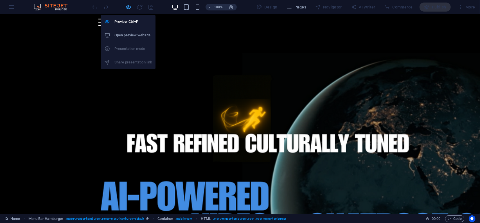
click at [128, 8] on icon "button" at bounding box center [128, 7] width 6 height 6
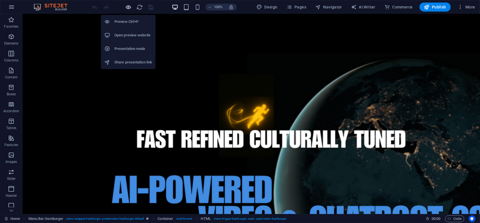
click at [128, 8] on icon "button" at bounding box center [128, 7] width 6 height 6
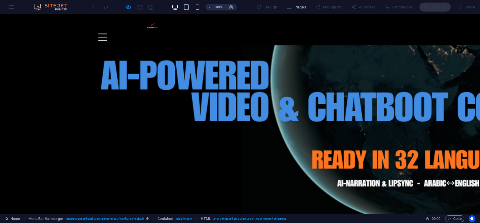
scroll to position [132, 0]
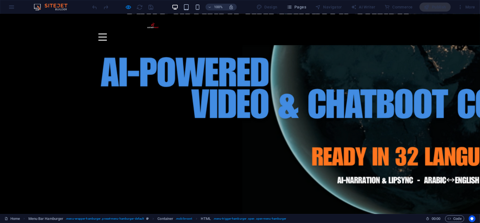
click at [107, 33] on div "Menu" at bounding box center [102, 36] width 8 height 7
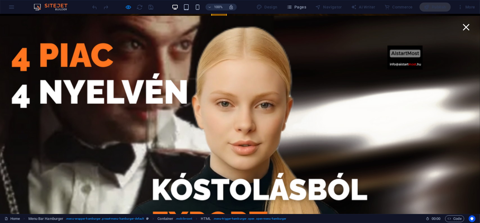
click at [462, 28] on div "Menu" at bounding box center [466, 26] width 8 height 7
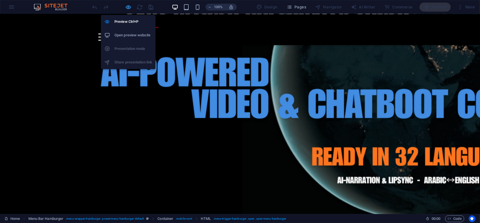
click at [129, 5] on icon "button" at bounding box center [128, 7] width 6 height 6
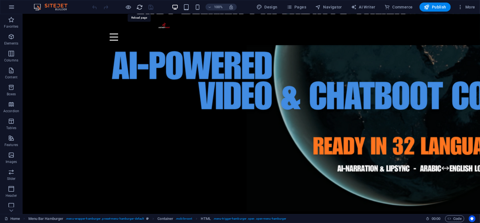
click at [139, 5] on icon "reload" at bounding box center [140, 7] width 6 height 6
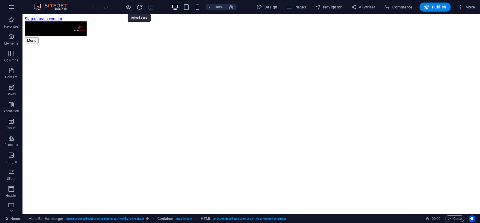
click at [140, 5] on icon "reload" at bounding box center [140, 7] width 6 height 6
click at [386, 37] on div "Menu" at bounding box center [250, 40] width 453 height 6
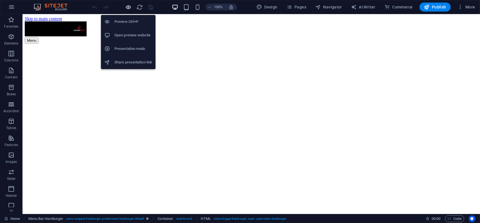
click at [129, 5] on icon "button" at bounding box center [128, 7] width 6 height 6
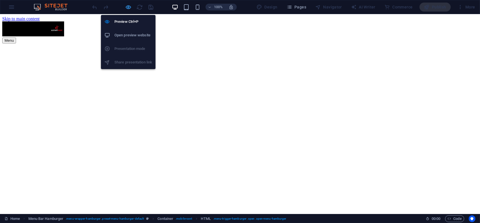
click at [129, 7] on icon "button" at bounding box center [128, 7] width 6 height 6
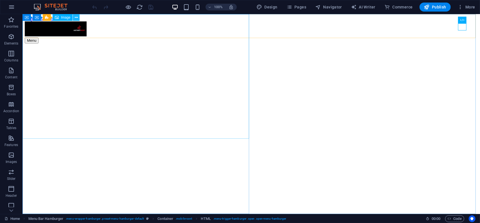
click at [78, 17] on icon at bounding box center [76, 18] width 3 height 6
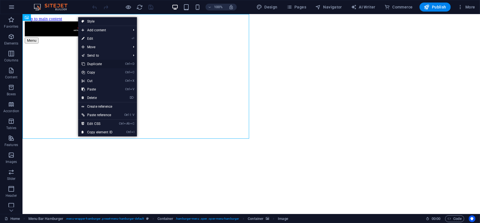
click at [98, 64] on link "Ctrl D Duplicate" at bounding box center [97, 64] width 38 height 8
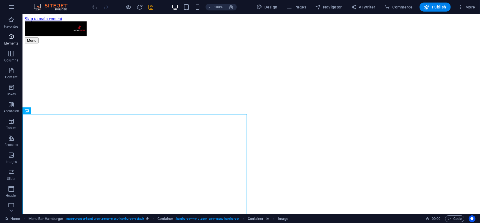
click at [8, 40] on span "Elements" at bounding box center [11, 40] width 23 height 14
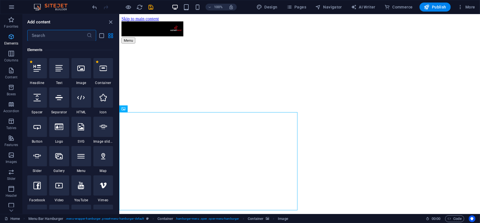
scroll to position [60, 0]
click at [56, 72] on div at bounding box center [59, 67] width 20 height 20
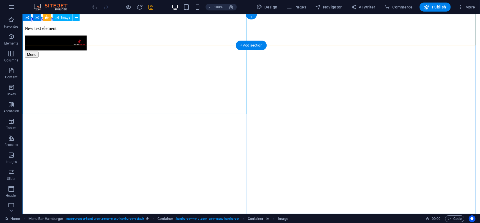
scroll to position [0, 0]
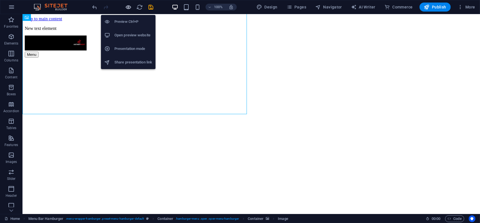
click at [129, 8] on icon "button" at bounding box center [128, 7] width 6 height 6
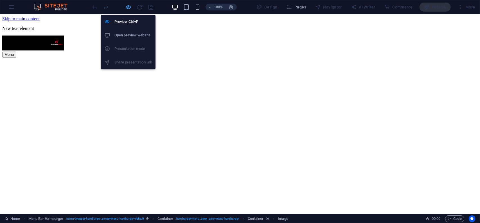
click at [128, 6] on icon "button" at bounding box center [128, 7] width 6 height 6
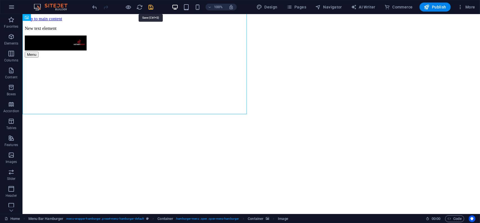
click at [151, 5] on icon "save" at bounding box center [151, 7] width 6 height 6
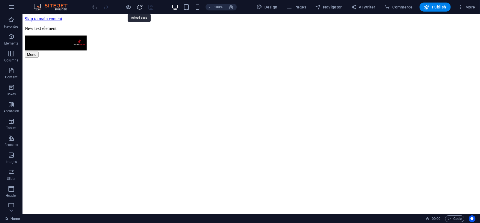
click at [141, 7] on icon "reload" at bounding box center [140, 7] width 6 height 6
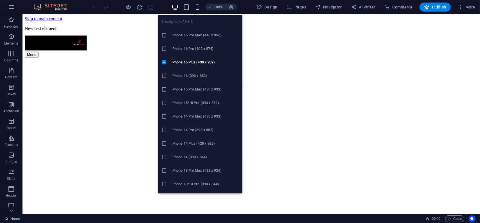
click at [197, 6] on icon "button" at bounding box center [197, 7] width 6 height 6
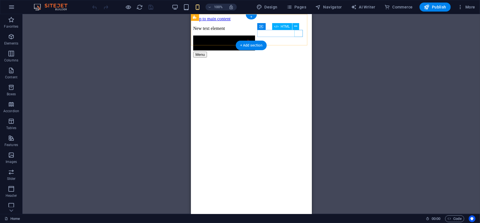
click at [298, 51] on div "Menu" at bounding box center [251, 54] width 116 height 6
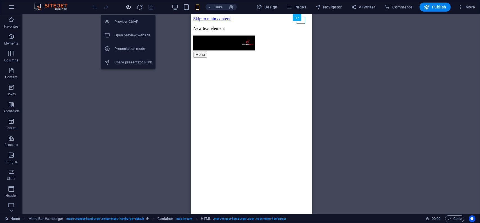
click at [127, 6] on icon "button" at bounding box center [128, 7] width 6 height 6
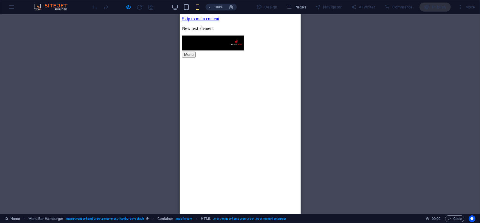
click at [196, 51] on button "Menu" at bounding box center [189, 54] width 14 height 6
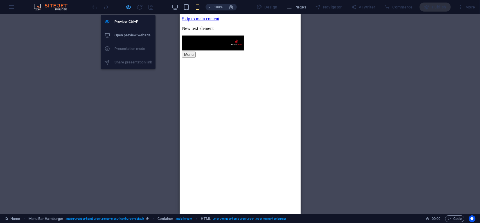
click at [128, 6] on icon "button" at bounding box center [128, 7] width 6 height 6
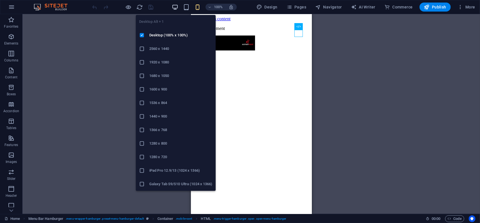
click at [176, 6] on icon "button" at bounding box center [175, 7] width 6 height 6
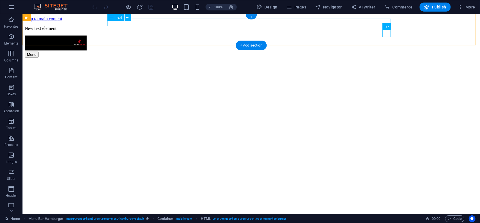
click at [136, 26] on div "New text element" at bounding box center [250, 28] width 453 height 5
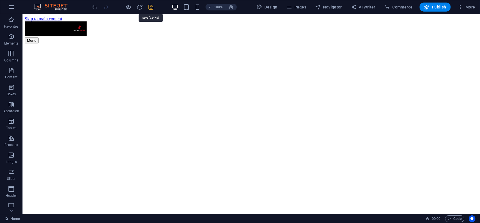
click at [150, 6] on icon "save" at bounding box center [151, 7] width 6 height 6
click at [140, 6] on icon "reload" at bounding box center [140, 7] width 6 height 6
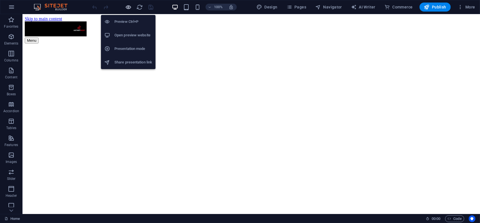
click at [128, 8] on icon "button" at bounding box center [128, 7] width 6 height 6
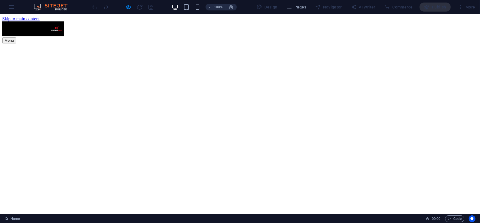
click at [375, 37] on div "Menu" at bounding box center [240, 40] width 476 height 6
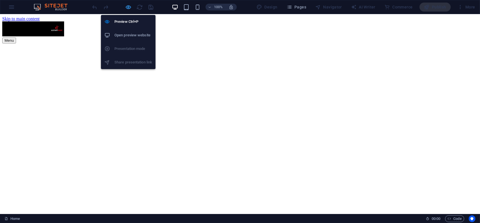
click at [128, 7] on icon "button" at bounding box center [128, 7] width 6 height 6
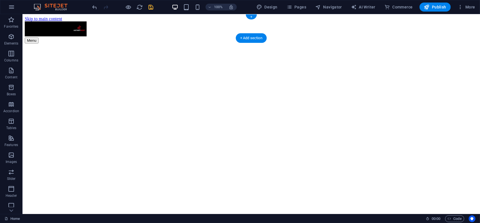
click at [214, 43] on figure at bounding box center [250, 43] width 453 height 0
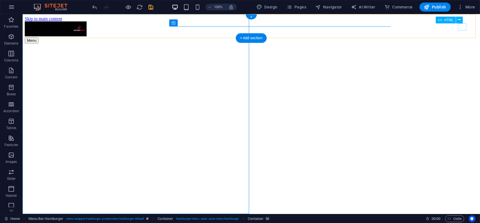
click at [463, 37] on div "Menu" at bounding box center [250, 40] width 453 height 6
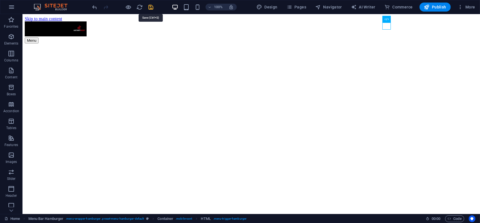
click at [153, 6] on icon "save" at bounding box center [151, 7] width 6 height 6
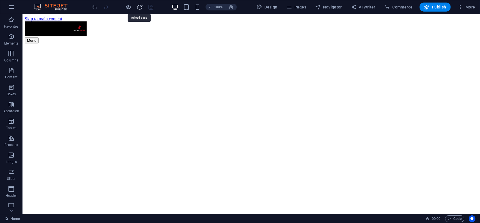
click at [140, 7] on icon "reload" at bounding box center [140, 7] width 6 height 6
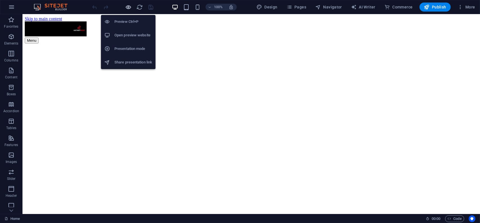
click at [129, 7] on icon "button" at bounding box center [128, 7] width 6 height 6
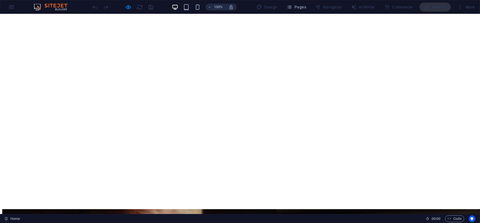
scroll to position [84, 0]
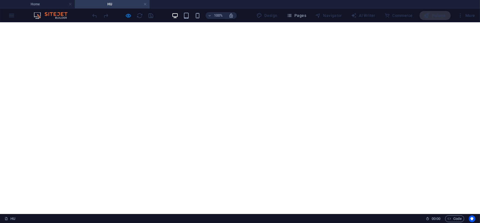
scroll to position [113, 0]
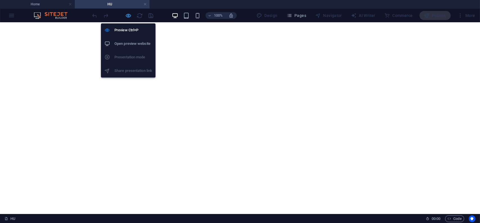
click at [128, 15] on icon "button" at bounding box center [128, 15] width 6 height 6
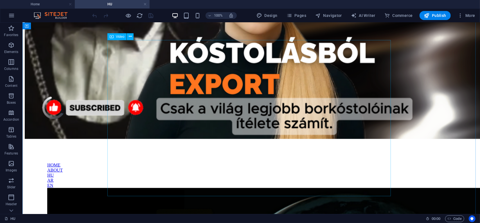
scroll to position [450, 0]
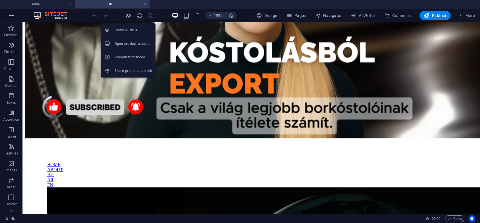
click at [128, 14] on icon "button" at bounding box center [128, 15] width 6 height 6
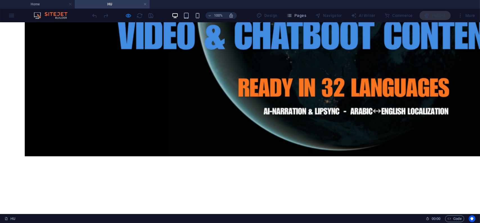
scroll to position [732, 0]
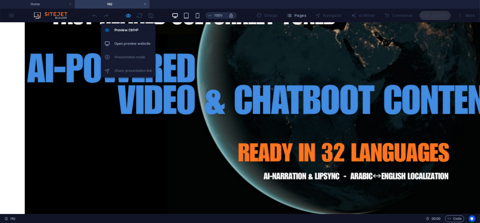
click at [129, 15] on icon "button" at bounding box center [128, 15] width 6 height 6
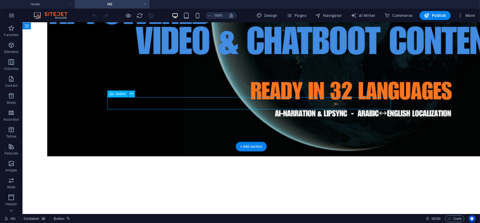
select select "%"
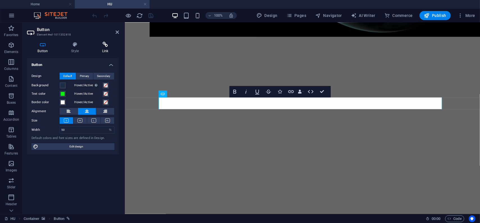
click at [107, 47] on icon at bounding box center [105, 45] width 28 height 6
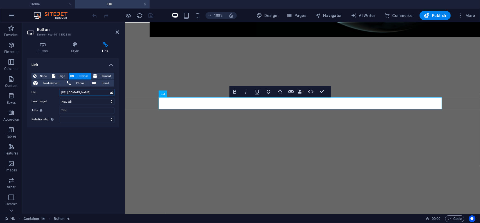
drag, startPoint x: 104, startPoint y: 92, endPoint x: 49, endPoint y: 89, distance: 55.2
click at [49, 89] on div "URL https://wa.me/36307264904" at bounding box center [73, 92] width 83 height 7
click at [117, 32] on icon at bounding box center [117, 32] width 3 height 5
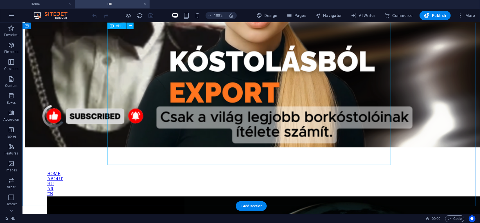
scroll to position [450, 0]
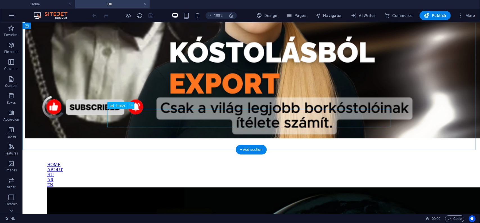
select select "px"
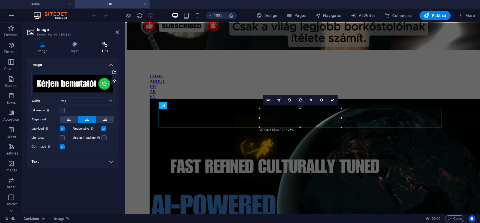
click at [105, 46] on icon at bounding box center [105, 45] width 28 height 6
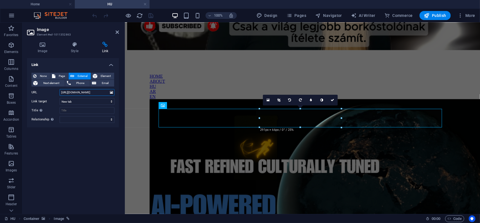
drag, startPoint x: 102, startPoint y: 93, endPoint x: 50, endPoint y: 91, distance: 51.2
click at [50, 91] on div "URL https://wa.me/36307264904" at bounding box center [73, 92] width 83 height 7
click at [116, 32] on icon at bounding box center [117, 32] width 3 height 5
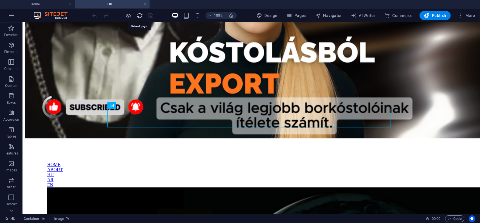
click at [141, 15] on icon "reload" at bounding box center [140, 15] width 6 height 6
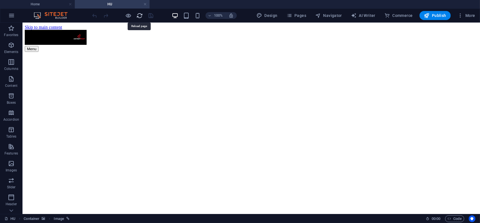
scroll to position [0, 0]
click at [140, 15] on icon "reload" at bounding box center [140, 15] width 6 height 6
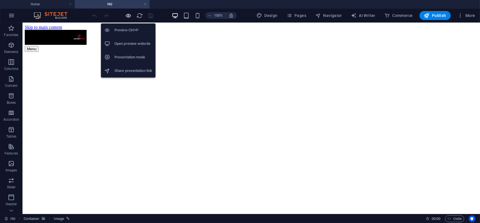
click at [128, 14] on icon "button" at bounding box center [128, 15] width 6 height 6
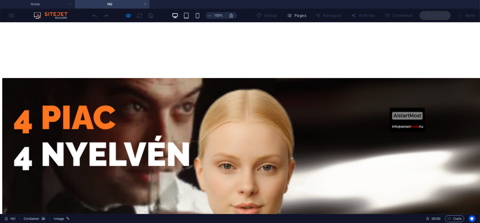
scroll to position [450, 0]
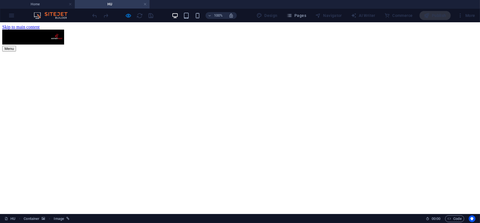
scroll to position [0, 0]
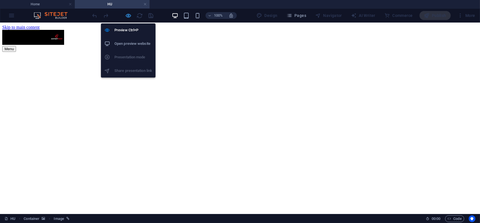
click at [127, 17] on icon "button" at bounding box center [128, 15] width 6 height 6
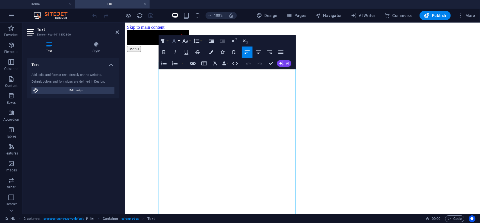
click at [178, 40] on button "Font Family" at bounding box center [175, 40] width 11 height 11
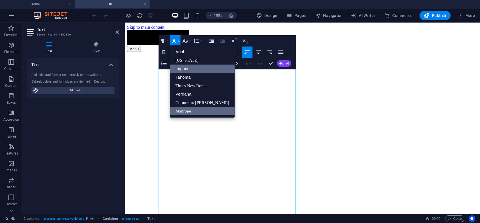
click at [189, 68] on link "Impact" at bounding box center [202, 68] width 65 height 8
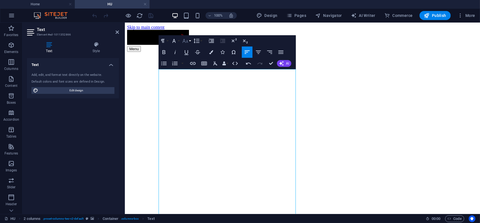
click at [189, 41] on icon "button" at bounding box center [185, 40] width 7 height 7
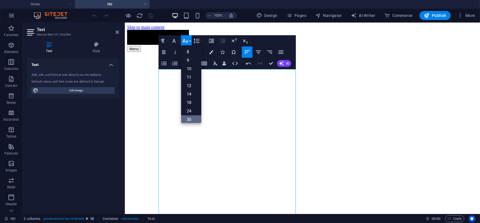
drag, startPoint x: 190, startPoint y: 120, endPoint x: 66, endPoint y: 97, distance: 127.0
click at [190, 120] on link "30" at bounding box center [191, 119] width 20 height 8
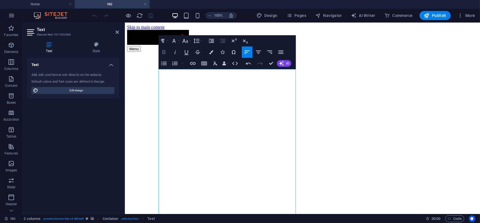
click at [165, 52] on icon "button" at bounding box center [164, 52] width 7 height 7
drag, startPoint x: 193, startPoint y: 76, endPoint x: 153, endPoint y: 74, distance: 40.0
click at [211, 40] on icon "button" at bounding box center [211, 41] width 5 height 4
click at [211, 41] on icon "button" at bounding box center [211, 40] width 7 height 7
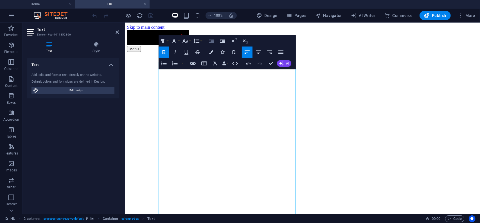
click at [210, 40] on icon "button" at bounding box center [211, 40] width 7 height 7
click at [225, 42] on icon "button" at bounding box center [222, 40] width 7 height 7
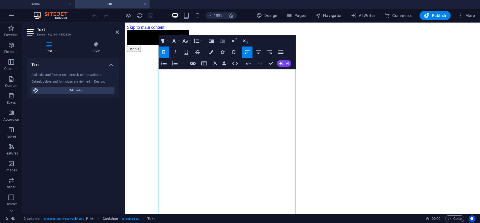
click at [225, 42] on icon "button" at bounding box center [222, 40] width 7 height 7
click at [224, 42] on icon "button" at bounding box center [222, 40] width 7 height 7
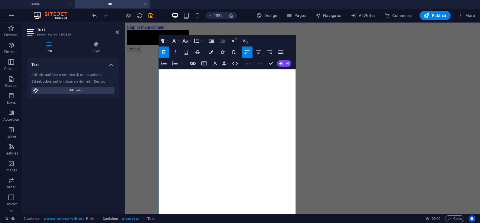
drag, startPoint x: 189, startPoint y: 76, endPoint x: 154, endPoint y: 74, distance: 35.2
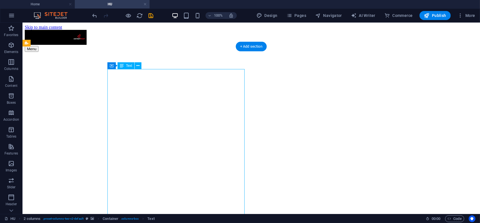
drag, startPoint x: 127, startPoint y: 77, endPoint x: 24, endPoint y: 77, distance: 102.1
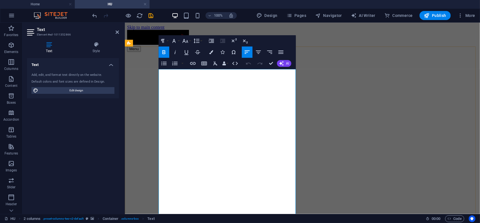
drag, startPoint x: 160, startPoint y: 75, endPoint x: 220, endPoint y: 76, distance: 59.9
click at [190, 42] on button "Font Size" at bounding box center [186, 40] width 11 height 11
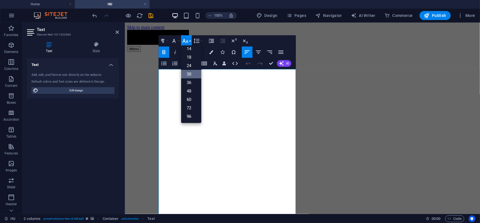
scroll to position [45, 0]
click at [192, 97] on link "60" at bounding box center [191, 99] width 20 height 8
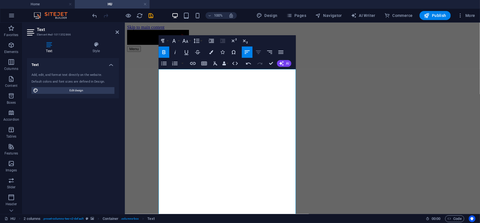
click at [259, 54] on icon "button" at bounding box center [258, 51] width 5 height 3
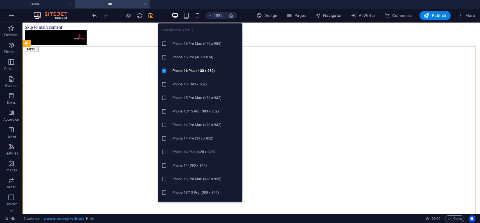
click at [198, 15] on icon "button" at bounding box center [197, 15] width 6 height 6
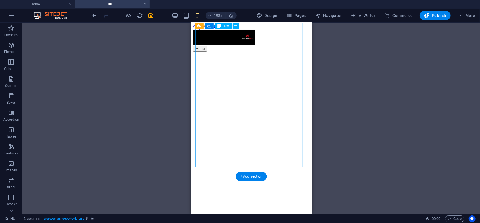
scroll to position [0, 0]
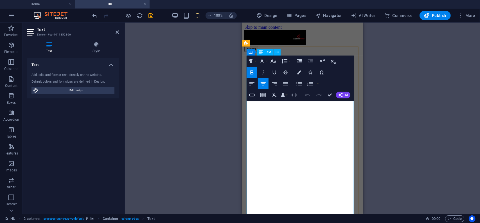
drag, startPoint x: 315, startPoint y: 112, endPoint x: 262, endPoint y: 110, distance: 52.9
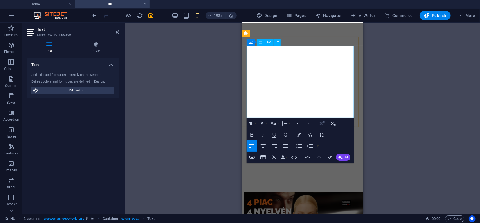
scroll to position [56, 0]
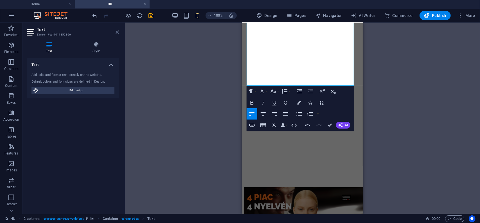
click at [116, 31] on icon at bounding box center [117, 32] width 3 height 5
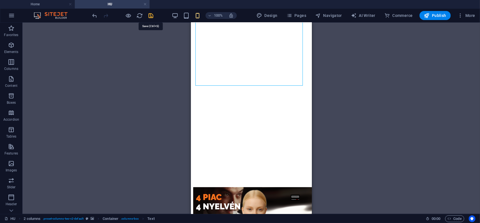
click at [150, 15] on icon "save" at bounding box center [151, 15] width 6 height 6
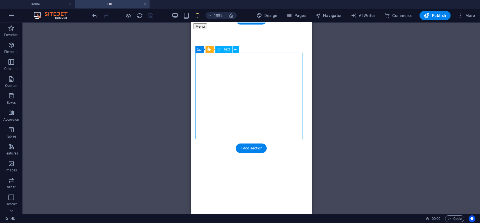
scroll to position [0, 0]
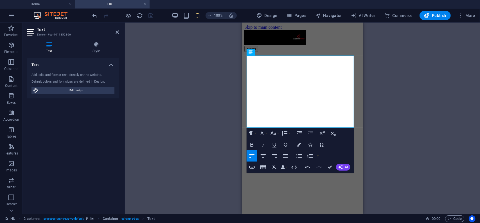
click at [117, 32] on icon at bounding box center [117, 32] width 3 height 5
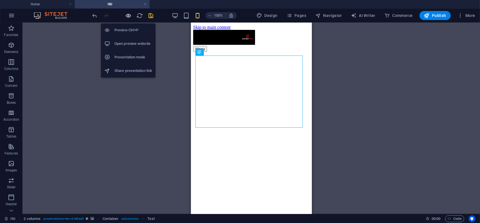
click at [128, 14] on icon "button" at bounding box center [128, 15] width 6 height 6
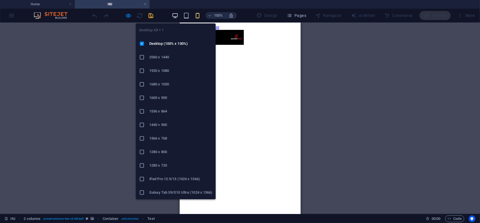
click at [176, 14] on icon "button" at bounding box center [175, 15] width 6 height 6
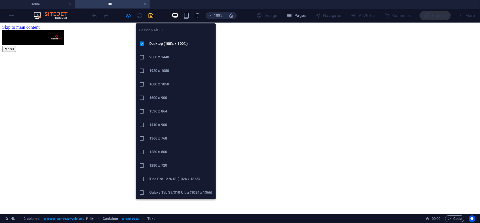
click at [176, 14] on icon "button" at bounding box center [175, 15] width 6 height 6
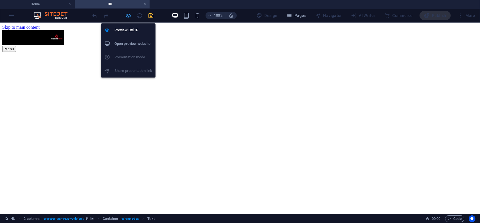
click at [128, 14] on icon "button" at bounding box center [128, 15] width 6 height 6
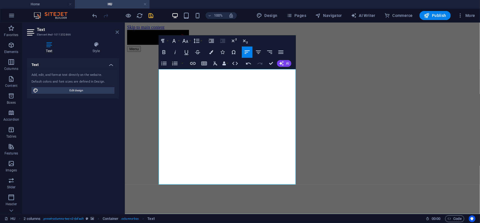
drag, startPoint x: 117, startPoint y: 32, endPoint x: 94, endPoint y: 9, distance: 31.8
click at [117, 32] on icon at bounding box center [117, 32] width 3 height 5
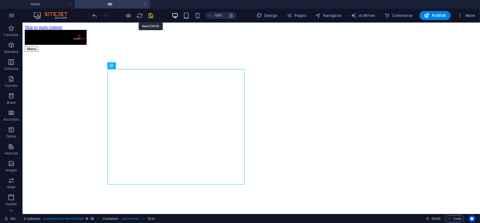
click at [152, 15] on icon "save" at bounding box center [151, 15] width 6 height 6
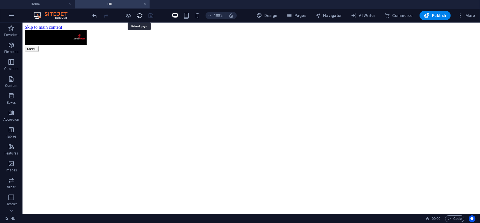
click at [140, 15] on icon "reload" at bounding box center [140, 15] width 6 height 6
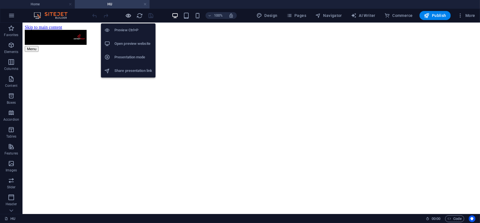
click at [129, 16] on icon "button" at bounding box center [128, 15] width 6 height 6
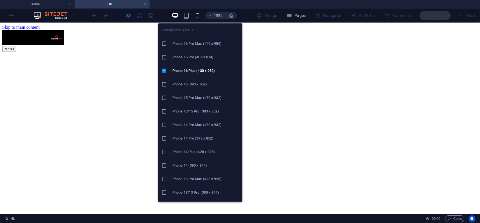
click at [199, 13] on icon "button" at bounding box center [197, 15] width 6 height 6
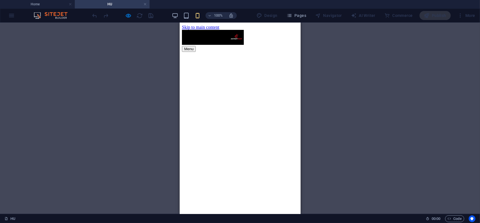
scroll to position [84, 0]
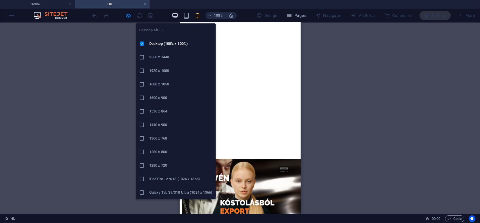
click at [178, 16] on icon "button" at bounding box center [175, 15] width 6 height 6
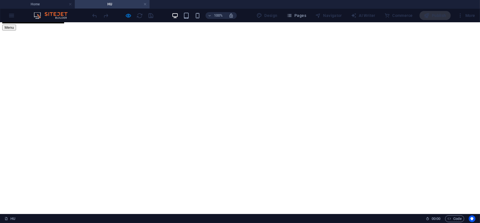
scroll to position [0, 0]
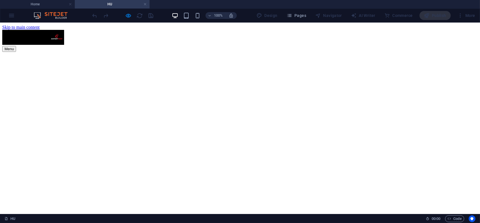
click at [375, 46] on div "Menu" at bounding box center [240, 49] width 476 height 6
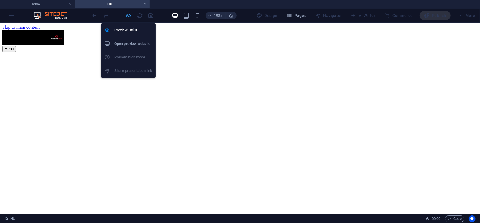
click at [128, 15] on icon "button" at bounding box center [128, 15] width 6 height 6
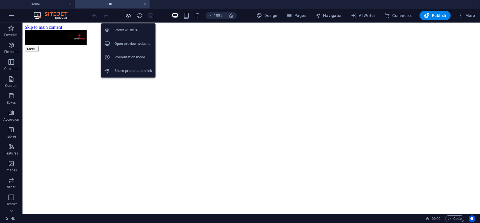
click at [128, 15] on icon "button" at bounding box center [128, 15] width 6 height 6
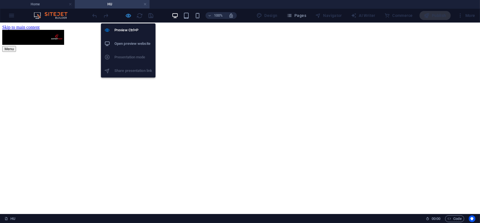
click at [128, 14] on icon "button" at bounding box center [128, 15] width 6 height 6
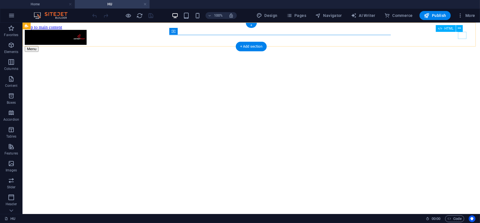
click at [462, 46] on div "Menu" at bounding box center [250, 49] width 453 height 6
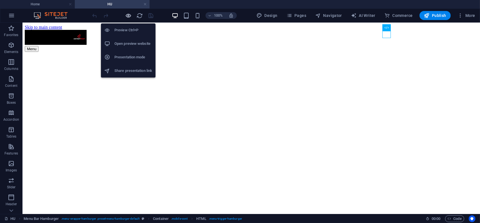
click at [128, 16] on icon "button" at bounding box center [128, 15] width 6 height 6
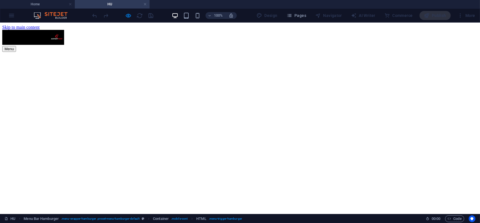
click at [373, 46] on div "Menu" at bounding box center [240, 49] width 476 height 6
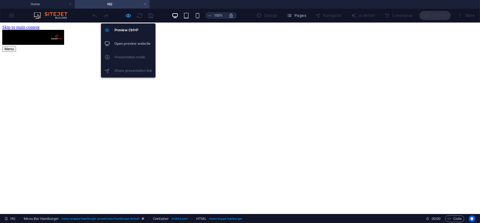
click at [126, 16] on icon "button" at bounding box center [128, 15] width 6 height 6
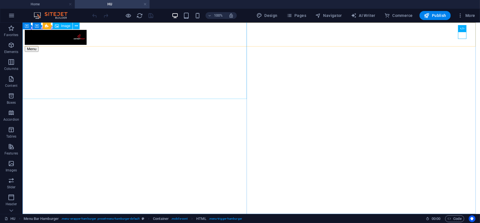
click at [67, 26] on span "Image" at bounding box center [65, 25] width 9 height 3
click at [77, 26] on icon at bounding box center [76, 26] width 3 height 6
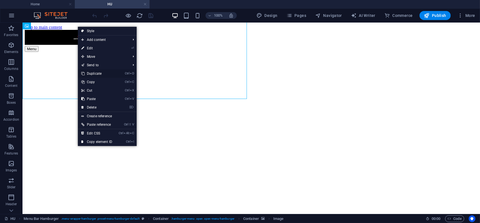
click at [98, 72] on link "Ctrl D Duplicate" at bounding box center [97, 73] width 38 height 8
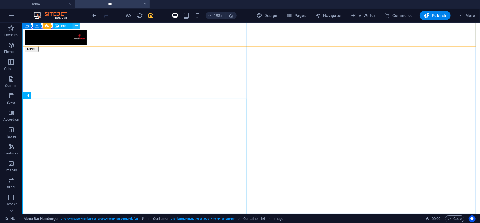
click at [77, 24] on icon at bounding box center [76, 26] width 3 height 6
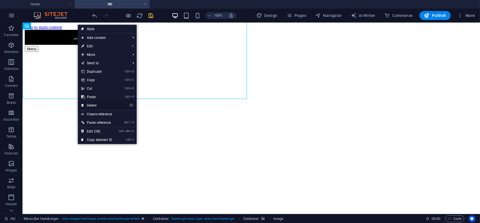
drag, startPoint x: 99, startPoint y: 105, endPoint x: 77, endPoint y: 82, distance: 31.0
click at [99, 105] on link "⌦ Delete" at bounding box center [97, 105] width 38 height 8
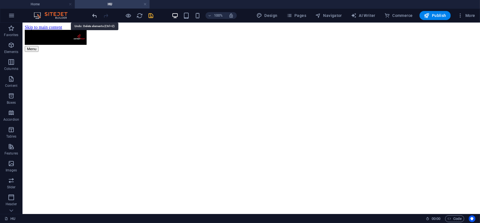
click at [94, 14] on icon "undo" at bounding box center [95, 15] width 6 height 6
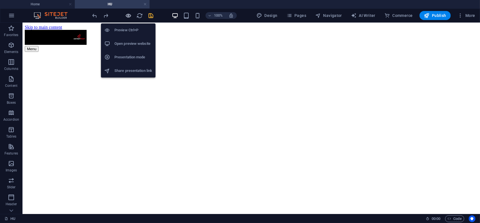
click at [129, 15] on icon "button" at bounding box center [128, 15] width 6 height 6
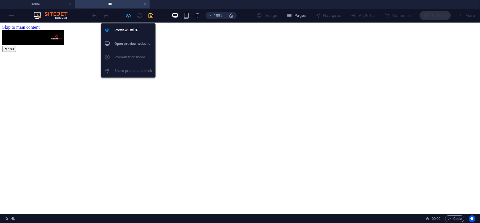
click at [128, 15] on icon "button" at bounding box center [128, 15] width 6 height 6
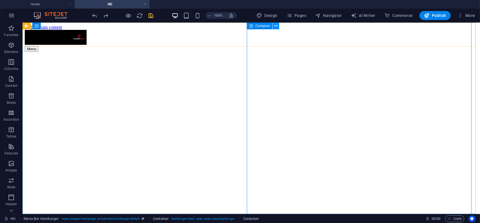
click at [277, 27] on icon at bounding box center [276, 26] width 3 height 6
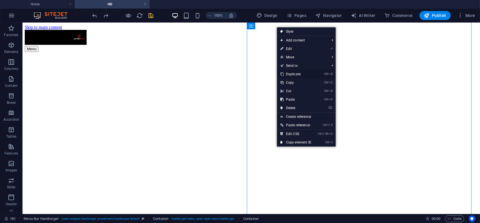
click at [295, 73] on link "Ctrl D Duplicate" at bounding box center [296, 74] width 38 height 8
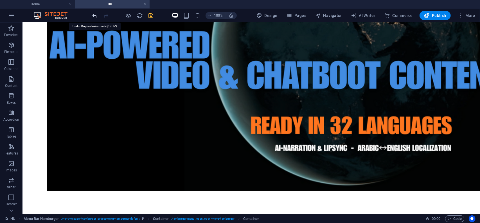
click at [94, 14] on icon "undo" at bounding box center [95, 15] width 6 height 6
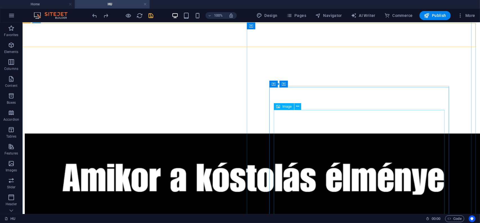
scroll to position [1836, 0]
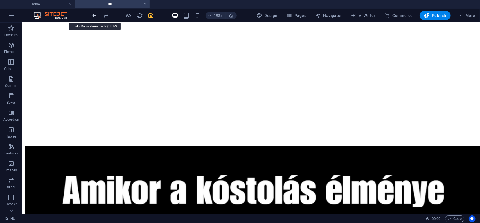
click at [94, 15] on icon "undo" at bounding box center [95, 15] width 6 height 6
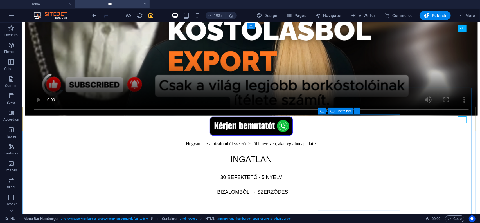
scroll to position [19, 0]
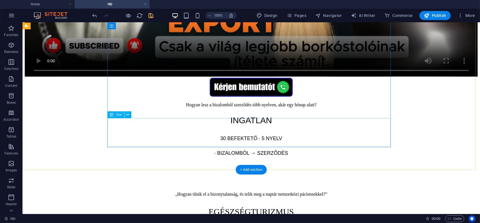
scroll to position [0, 0]
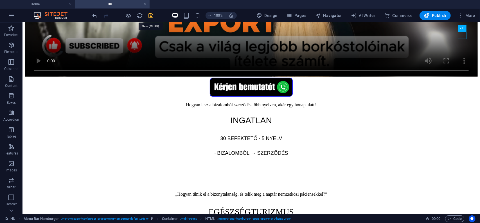
click at [152, 15] on icon "save" at bounding box center [151, 15] width 6 height 6
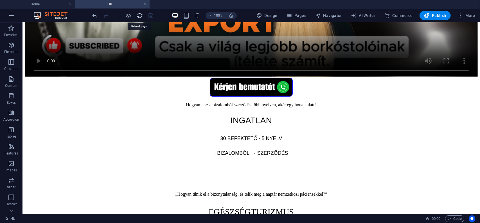
click at [139, 16] on icon "reload" at bounding box center [140, 15] width 6 height 6
click at [139, 15] on icon "reload" at bounding box center [140, 15] width 6 height 6
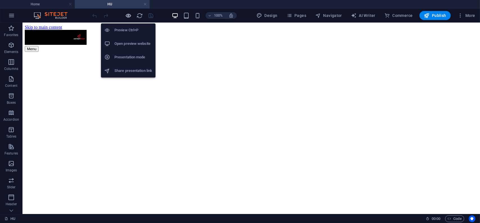
click at [128, 16] on icon "button" at bounding box center [128, 15] width 6 height 6
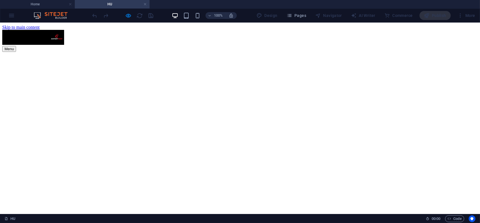
click at [373, 46] on div "Menu" at bounding box center [240, 49] width 476 height 6
click at [16, 46] on button "Menu" at bounding box center [9, 49] width 14 height 6
click at [376, 46] on div "Menu" at bounding box center [240, 49] width 476 height 6
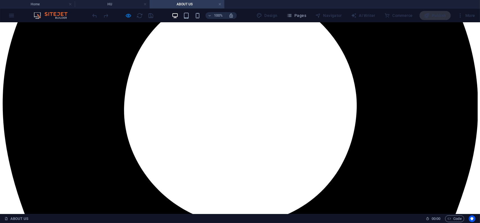
scroll to position [242, 0]
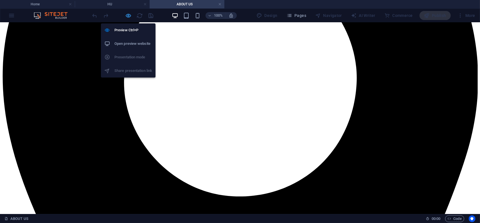
click at [128, 14] on icon "button" at bounding box center [128, 15] width 6 height 6
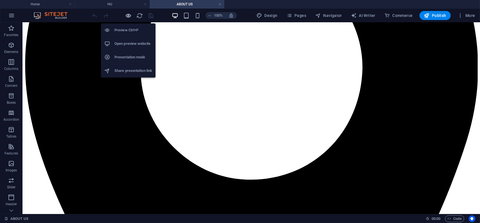
click at [128, 14] on icon "button" at bounding box center [128, 15] width 6 height 6
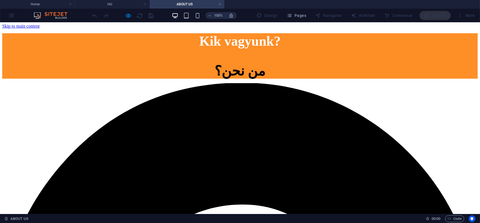
scroll to position [0, 0]
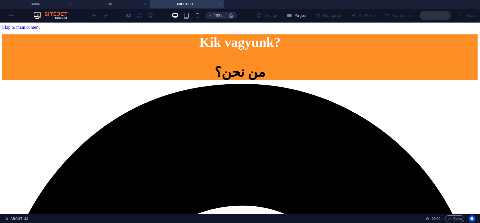
click at [221, 4] on link at bounding box center [219, 4] width 3 height 5
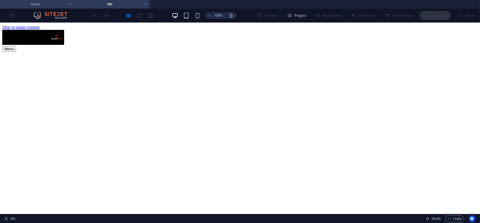
click at [38, 4] on h4 "Home" at bounding box center [37, 4] width 75 height 6
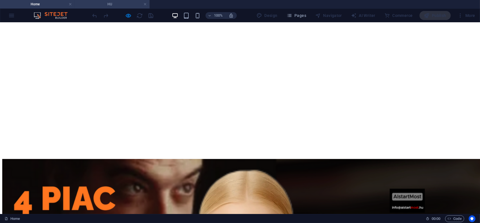
click at [117, 3] on h4 "HU" at bounding box center [112, 4] width 75 height 6
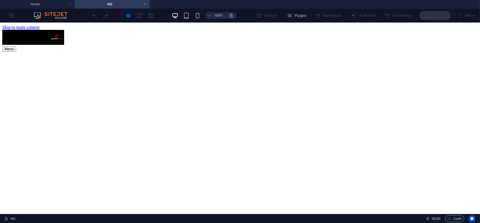
click at [16, 46] on button "Menu" at bounding box center [9, 49] width 14 height 6
click at [375, 46] on div "Menu" at bounding box center [240, 49] width 476 height 6
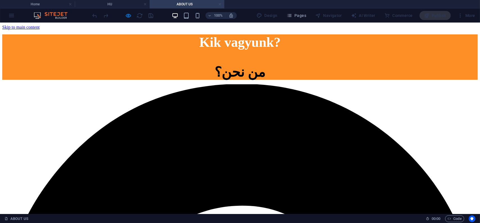
click at [220, 4] on link at bounding box center [219, 4] width 3 height 5
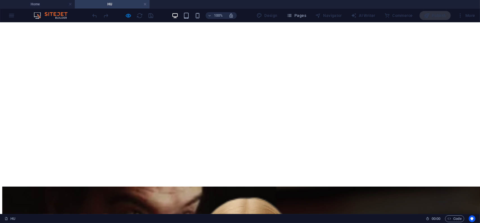
scroll to position [56, 0]
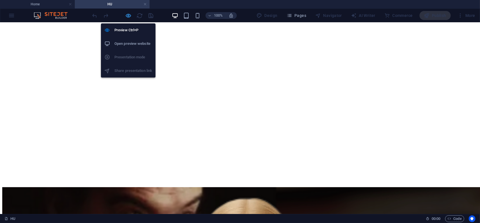
click at [129, 15] on icon "button" at bounding box center [128, 15] width 6 height 6
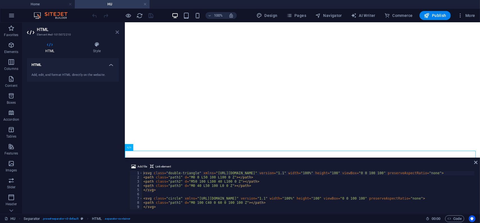
click at [118, 33] on icon at bounding box center [117, 32] width 3 height 5
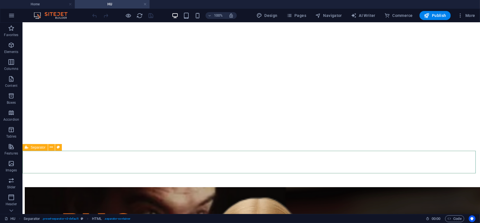
click at [36, 148] on span "Separator" at bounding box center [38, 146] width 15 height 3
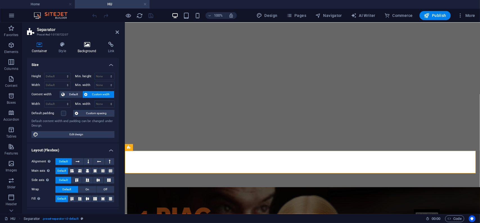
click at [89, 47] on icon at bounding box center [87, 45] width 28 height 6
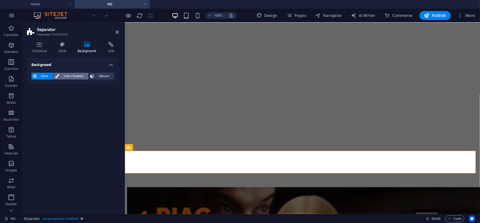
click at [78, 76] on span "Color / Gradient" at bounding box center [74, 76] width 26 height 7
click at [33, 97] on span at bounding box center [35, 98] width 6 height 6
type input "#ffffff"
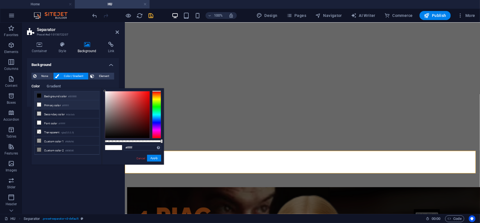
click at [38, 102] on icon at bounding box center [39, 104] width 4 height 4
drag, startPoint x: 153, startPoint y: 158, endPoint x: 29, endPoint y: 135, distance: 126.3
click at [154, 157] on button "Apply" at bounding box center [154, 157] width 14 height 7
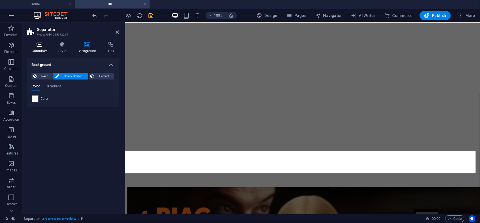
click at [41, 46] on icon at bounding box center [39, 45] width 25 height 6
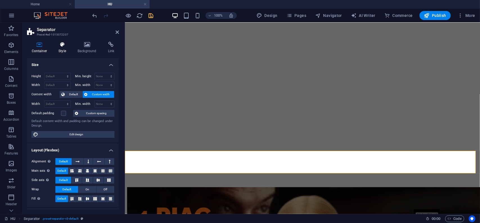
click at [63, 46] on icon at bounding box center [62, 45] width 17 height 6
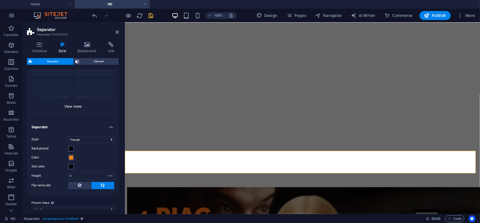
scroll to position [52, 0]
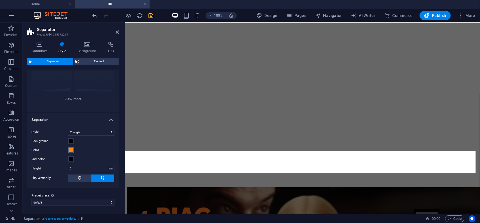
click at [73, 151] on span at bounding box center [71, 150] width 5 height 5
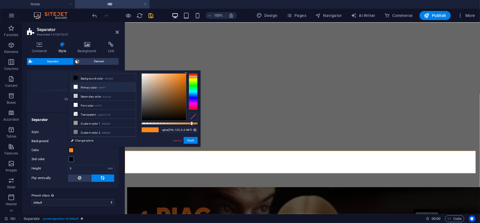
click at [75, 86] on icon at bounding box center [76, 87] width 4 height 4
type input "rgba(255, 255, 255, 0.887)"
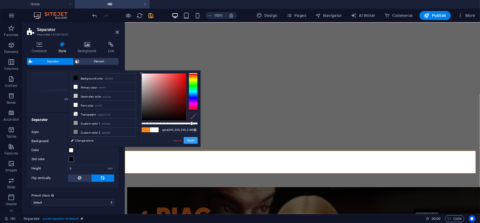
click at [188, 139] on button "Apply" at bounding box center [191, 140] width 14 height 7
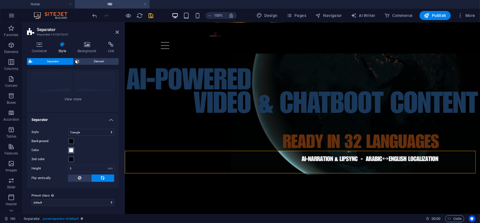
click at [72, 149] on span at bounding box center [71, 150] width 5 height 5
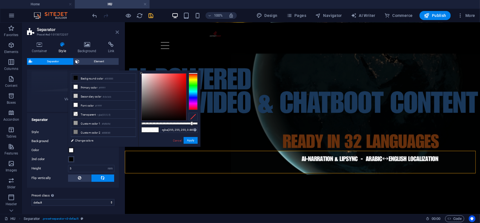
click at [118, 30] on icon at bounding box center [117, 32] width 3 height 5
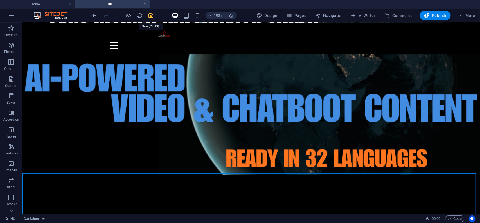
click at [150, 14] on icon "save" at bounding box center [151, 15] width 6 height 6
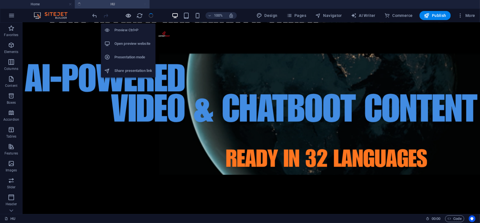
click at [129, 13] on icon "button" at bounding box center [128, 15] width 6 height 6
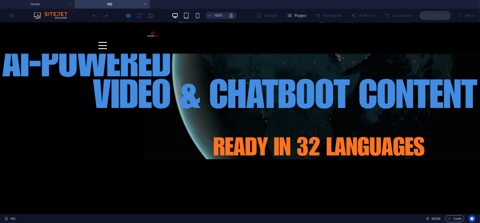
scroll to position [56, 0]
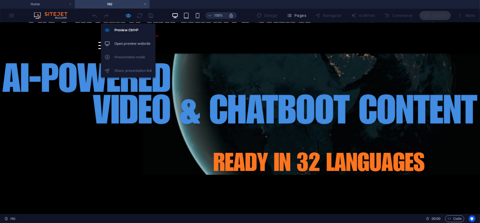
click at [130, 16] on icon "button" at bounding box center [128, 15] width 6 height 6
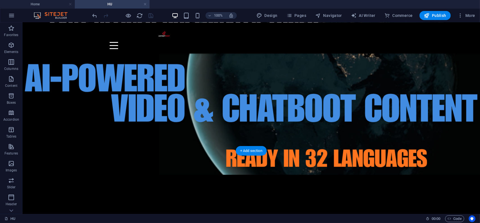
click at [43, 132] on figure at bounding box center [251, 82] width 458 height 184
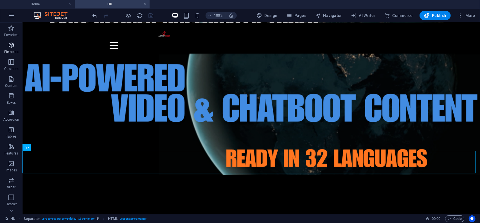
click at [10, 49] on span "Elements" at bounding box center [11, 49] width 23 height 14
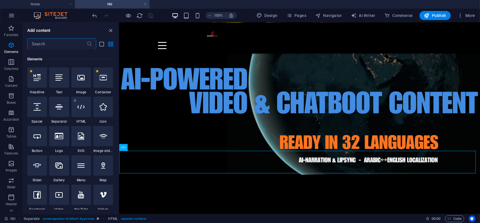
scroll to position [60, 0]
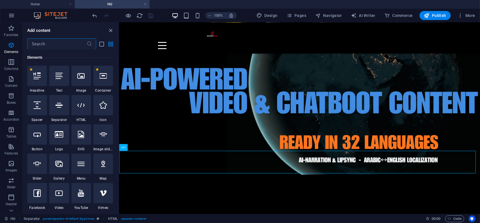
click at [48, 45] on input "text" at bounding box center [56, 43] width 59 height 11
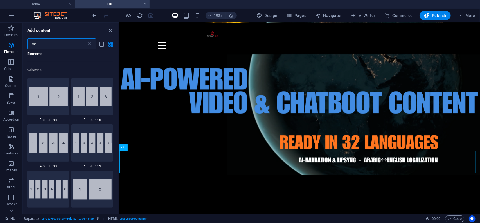
scroll to position [0, 0]
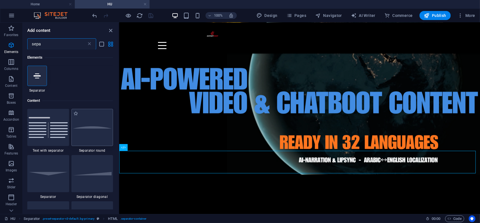
type input "sepa"
click at [100, 133] on div at bounding box center [92, 127] width 42 height 37
click at [119, 133] on div "Logo Menu Bar Hamburger Container Text 2 columns Container HTML Container Separ…" at bounding box center [299, 118] width 361 height 191
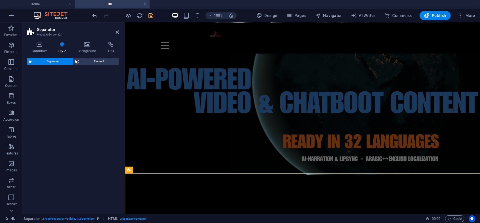
click at [100, 133] on div "Separator Element" at bounding box center [73, 133] width 92 height 151
select select "circle"
select select "rem"
select select "preset-separator-v3-circle"
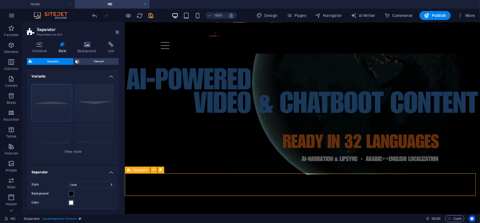
scroll to position [59, 0]
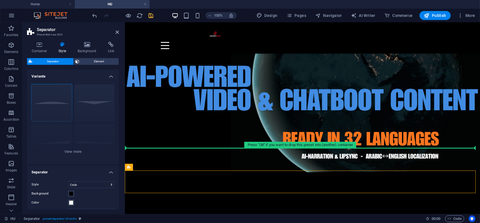
drag, startPoint x: 257, startPoint y: 192, endPoint x: 133, endPoint y: 140, distance: 135.0
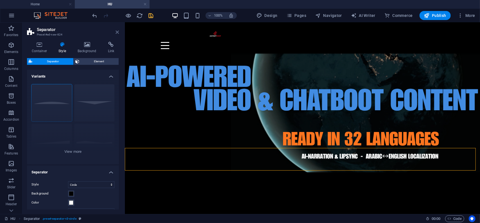
click at [117, 31] on icon at bounding box center [117, 32] width 3 height 5
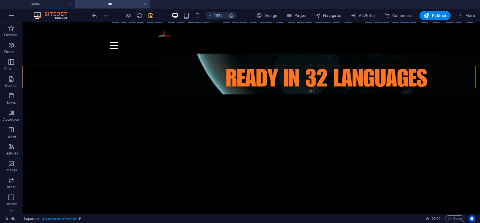
scroll to position [143, 0]
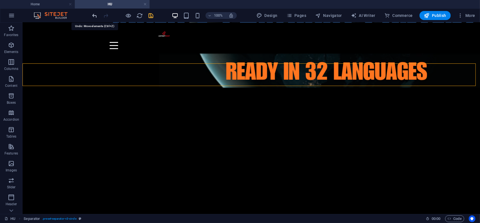
click at [93, 15] on icon "undo" at bounding box center [95, 15] width 6 height 6
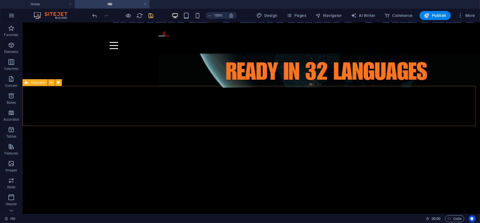
click at [39, 82] on span "Separator" at bounding box center [38, 82] width 15 height 3
click at [95, 15] on icon "undo" at bounding box center [95, 15] width 6 height 6
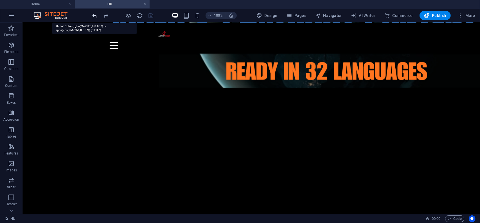
click at [95, 15] on icon "undo" at bounding box center [95, 15] width 6 height 6
click at [95, 15] on div at bounding box center [122, 15] width 63 height 9
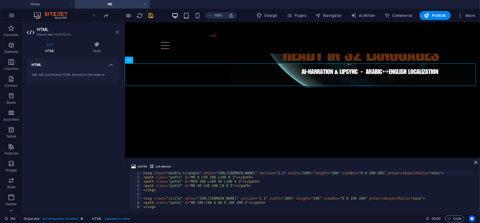
click at [117, 31] on icon at bounding box center [117, 32] width 3 height 5
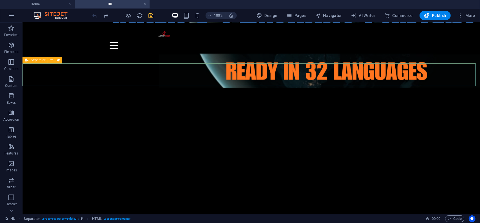
click at [37, 60] on span "Separator" at bounding box center [38, 59] width 15 height 3
select select "rem"
select select "preset-separator-v3-default"
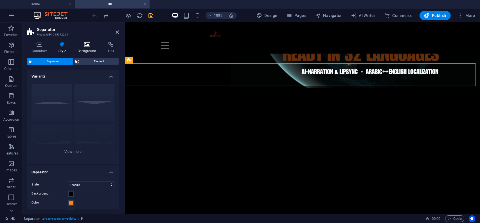
click at [87, 45] on icon at bounding box center [87, 45] width 28 height 6
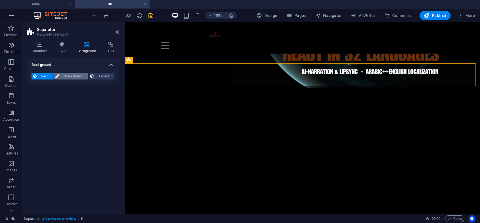
click at [75, 73] on span "Color / Gradient" at bounding box center [74, 76] width 26 height 7
click at [40, 45] on icon at bounding box center [39, 45] width 25 height 6
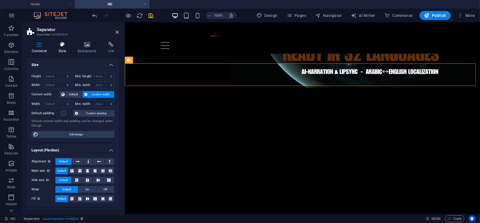
click at [62, 46] on icon at bounding box center [62, 45] width 17 height 6
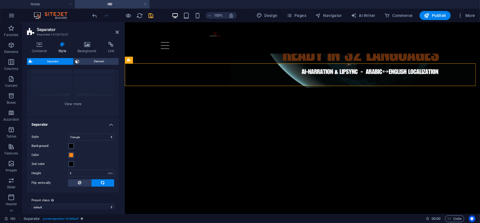
scroll to position [52, 0]
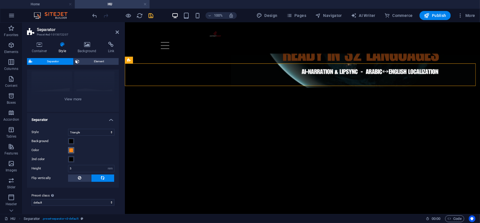
click at [72, 150] on span at bounding box center [71, 150] width 5 height 5
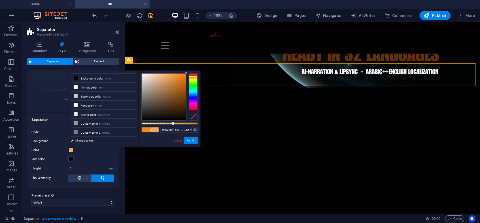
drag, startPoint x: 191, startPoint y: 122, endPoint x: 173, endPoint y: 121, distance: 18.6
click at [173, 121] on div at bounding box center [173, 123] width 2 height 4
type input "rgba(254, 123, 0, 0.302)"
drag, startPoint x: 173, startPoint y: 121, endPoint x: 158, endPoint y: 119, distance: 14.8
click at [158, 119] on div at bounding box center [170, 96] width 56 height 47
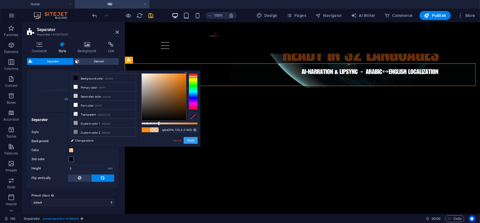
click at [190, 139] on button "Apply" at bounding box center [191, 140] width 14 height 7
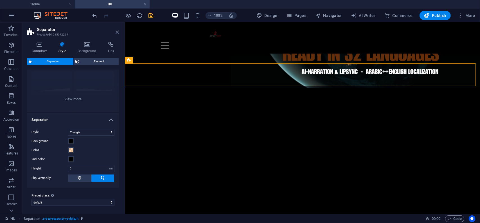
click at [116, 32] on icon at bounding box center [117, 32] width 3 height 5
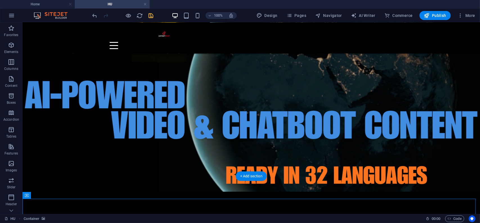
scroll to position [31, 0]
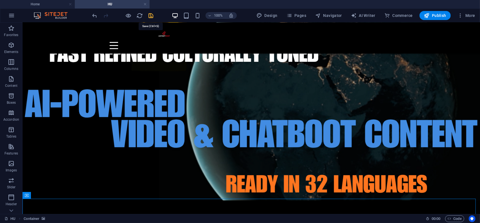
click at [152, 15] on icon "save" at bounding box center [151, 15] width 6 height 6
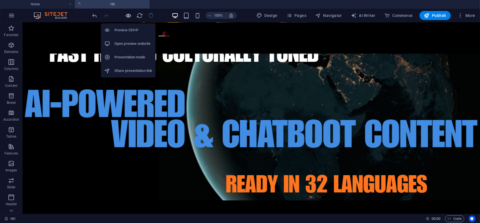
click at [129, 15] on icon "button" at bounding box center [128, 15] width 6 height 6
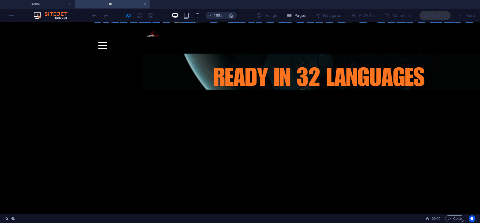
scroll to position [143, 0]
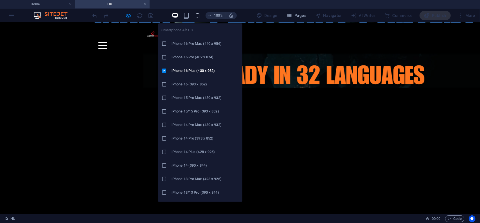
click at [198, 15] on icon "button" at bounding box center [197, 15] width 6 height 6
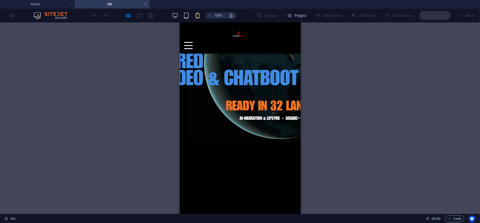
scroll to position [59, 0]
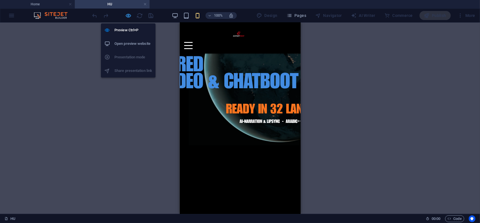
click at [127, 15] on icon "button" at bounding box center [128, 15] width 6 height 6
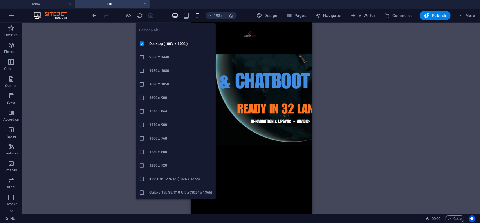
click at [176, 15] on icon "button" at bounding box center [175, 15] width 6 height 6
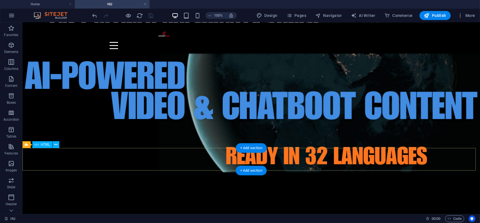
drag, startPoint x: 224, startPoint y: 157, endPoint x: 121, endPoint y: 157, distance: 102.7
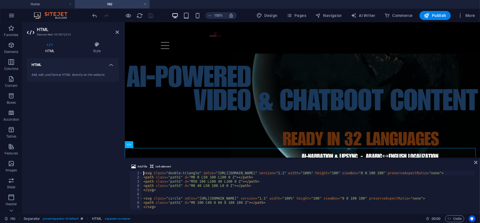
click at [97, 102] on div "HTML Add, edit, and format HTML directly on the website." at bounding box center [73, 133] width 92 height 151
drag, startPoint x: 116, startPoint y: 31, endPoint x: 92, endPoint y: 10, distance: 32.3
click at [116, 31] on icon at bounding box center [117, 32] width 3 height 5
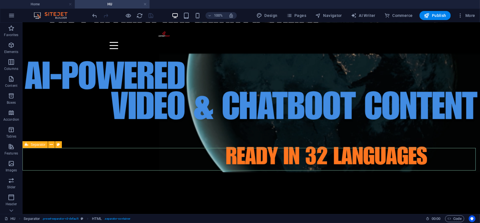
click at [31, 144] on span "Separator" at bounding box center [38, 144] width 15 height 3
select select "rem"
select select "preset-separator-v3-default"
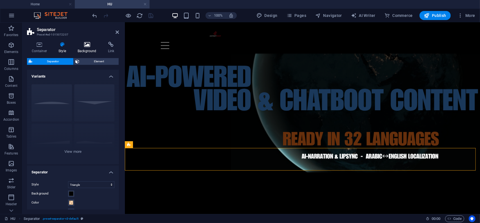
click at [88, 45] on icon at bounding box center [87, 45] width 28 height 6
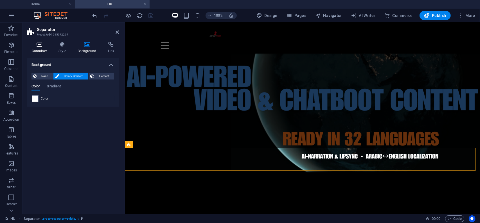
click at [42, 46] on icon at bounding box center [39, 45] width 25 height 6
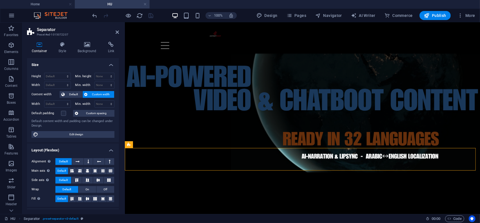
scroll to position [0, 0]
click at [61, 48] on h4 "Style" at bounding box center [63, 48] width 19 height 12
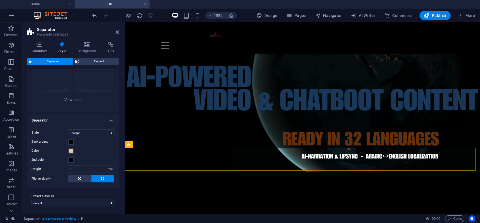
scroll to position [52, 0]
click at [71, 150] on span at bounding box center [71, 150] width 5 height 5
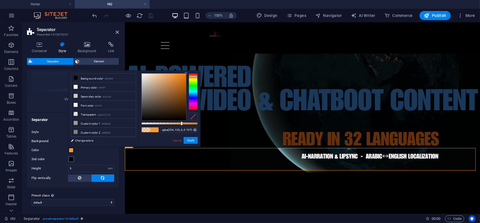
drag, startPoint x: 160, startPoint y: 122, endPoint x: 181, endPoint y: 122, distance: 21.4
click at [181, 122] on div at bounding box center [182, 123] width 2 height 4
type input "rgba(254, 123, 0, 0.997)"
drag, startPoint x: 182, startPoint y: 122, endPoint x: 198, endPoint y: 124, distance: 15.6
click at [198, 124] on div at bounding box center [198, 123] width 2 height 4
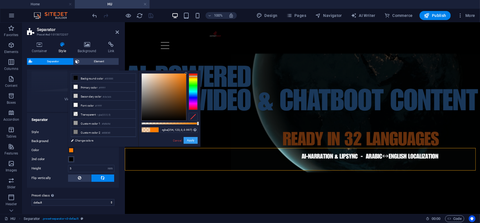
click at [191, 139] on button "Apply" at bounding box center [191, 140] width 14 height 7
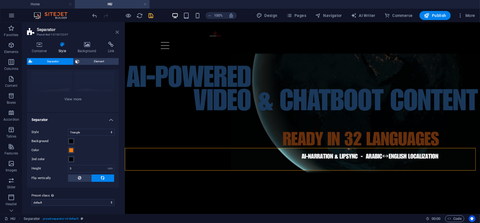
click at [116, 32] on icon at bounding box center [117, 32] width 3 height 5
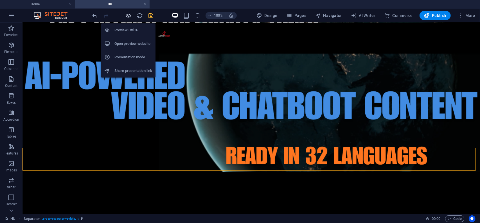
click at [127, 14] on icon "button" at bounding box center [128, 15] width 6 height 6
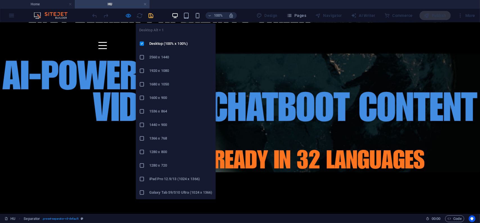
click at [178, 15] on icon "button" at bounding box center [175, 15] width 6 height 6
click at [177, 15] on icon "button" at bounding box center [175, 15] width 6 height 6
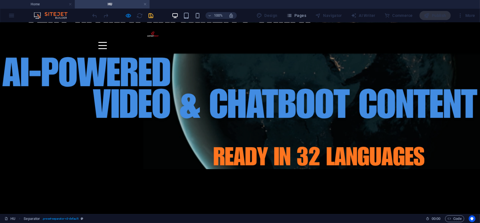
scroll to position [59, 0]
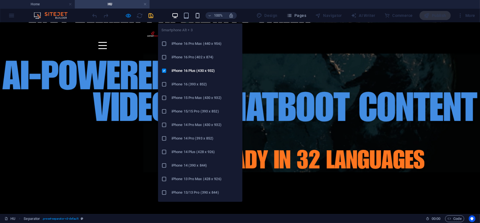
click at [200, 14] on icon "button" at bounding box center [197, 15] width 6 height 6
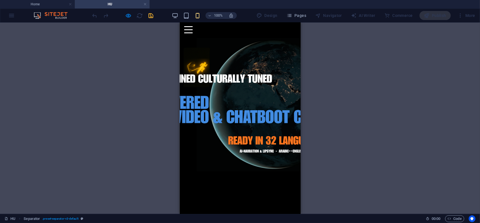
scroll to position [56, 0]
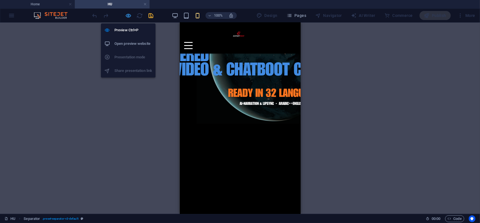
click at [128, 14] on icon "button" at bounding box center [128, 15] width 6 height 6
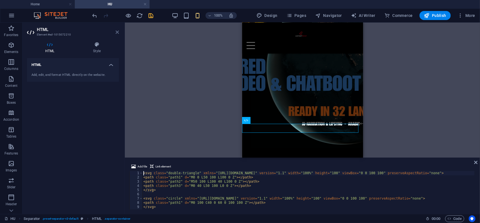
click at [118, 32] on icon at bounding box center [117, 32] width 3 height 5
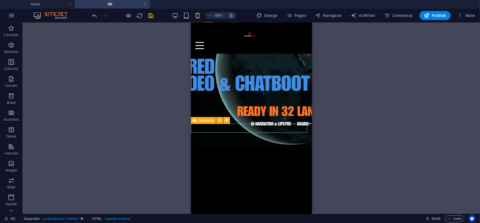
click at [198, 120] on div "Separator" at bounding box center [203, 120] width 25 height 7
select select "rem"
select select "preset-separator-v3-default"
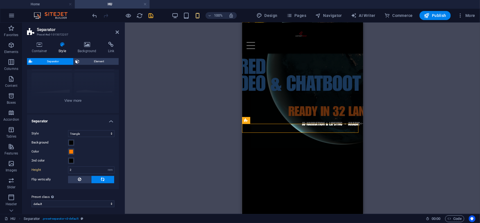
scroll to position [52, 0]
click at [73, 149] on span at bounding box center [71, 150] width 5 height 5
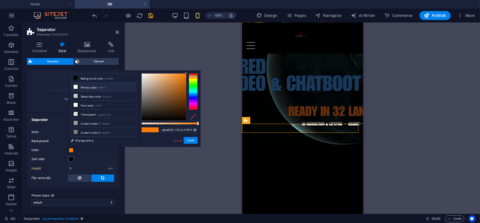
click at [75, 86] on icon at bounding box center [76, 87] width 4 height 4
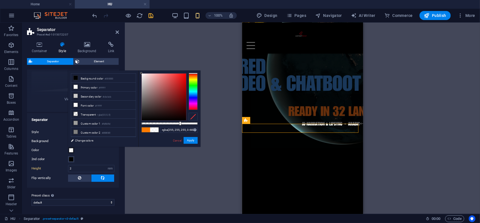
drag, startPoint x: 197, startPoint y: 122, endPoint x: 180, endPoint y: 121, distance: 17.2
click at [180, 121] on div at bounding box center [180, 123] width 2 height 4
type input "rgba(255, 255, 255, 0.537)"
drag, startPoint x: 180, startPoint y: 124, endPoint x: 172, endPoint y: 125, distance: 8.8
click at [172, 125] on div at bounding box center [172, 123] width 2 height 4
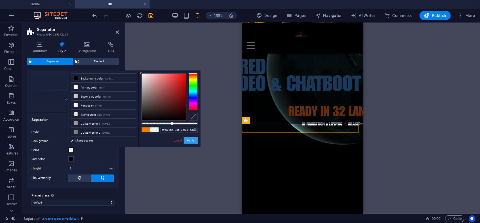
click at [191, 139] on button "Apply" at bounding box center [191, 140] width 14 height 7
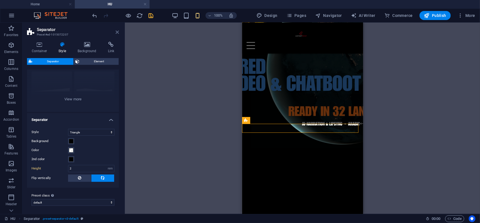
click at [117, 33] on icon at bounding box center [117, 32] width 3 height 5
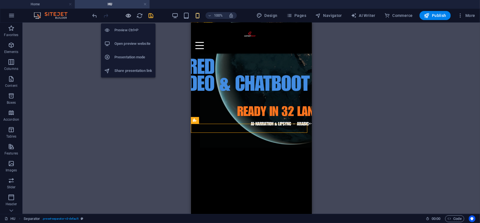
click at [130, 15] on icon "button" at bounding box center [128, 15] width 6 height 6
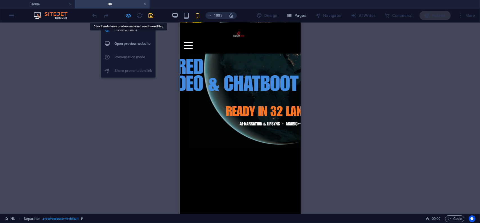
click at [128, 15] on icon "button" at bounding box center [128, 15] width 6 height 6
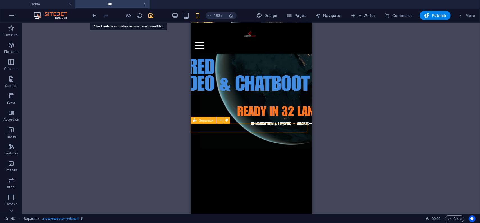
click at [198, 122] on div "Separator" at bounding box center [203, 120] width 25 height 7
select select "rem"
select select "preset-separator-v3-default"
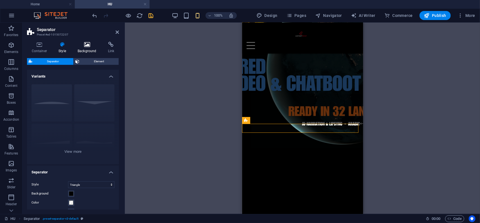
click at [89, 46] on icon at bounding box center [87, 45] width 28 height 6
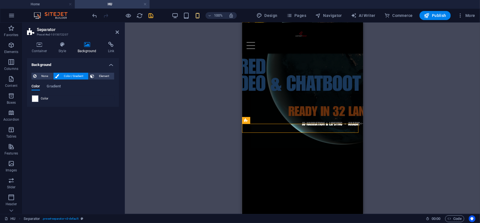
click at [36, 98] on span at bounding box center [35, 98] width 6 height 6
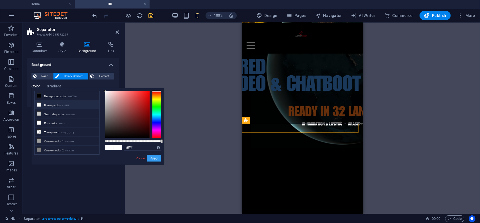
click at [157, 158] on button "Apply" at bounding box center [154, 157] width 14 height 7
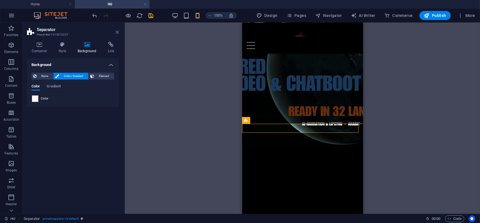
click at [116, 32] on icon at bounding box center [117, 32] width 3 height 5
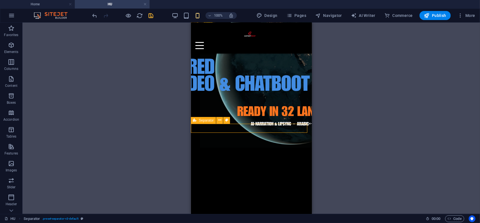
click at [196, 122] on icon at bounding box center [195, 120] width 4 height 7
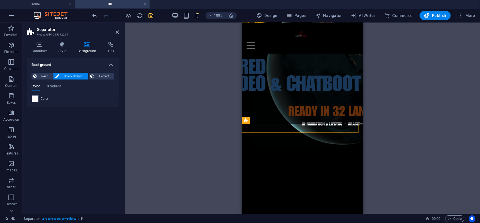
click at [68, 73] on span "Color / Gradient" at bounding box center [74, 76] width 26 height 7
click at [55, 86] on span "Gradient" at bounding box center [54, 87] width 14 height 8
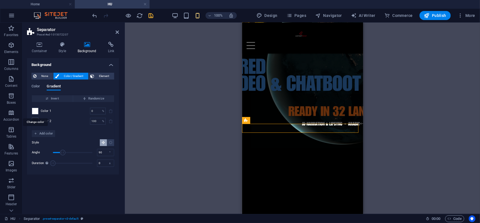
click at [35, 110] on span at bounding box center [35, 111] width 6 height 6
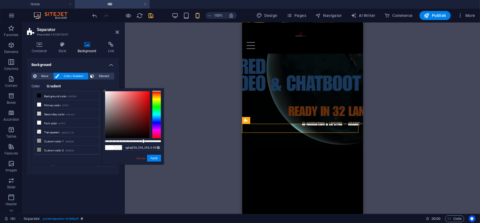
type input "#ffffff"
drag, startPoint x: 161, startPoint y: 140, endPoint x: 181, endPoint y: 140, distance: 20.5
click at [181, 140] on body "aistartmost.hu Home HU Favorites Elements Columns Content Boxes Accordion Table…" at bounding box center [240, 111] width 480 height 223
click at [156, 158] on button "Apply" at bounding box center [154, 157] width 14 height 7
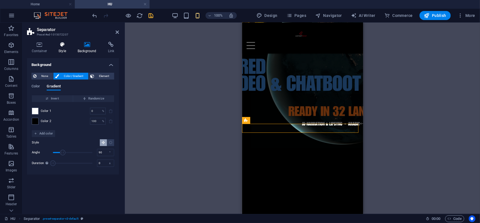
click at [62, 47] on icon at bounding box center [62, 45] width 17 height 6
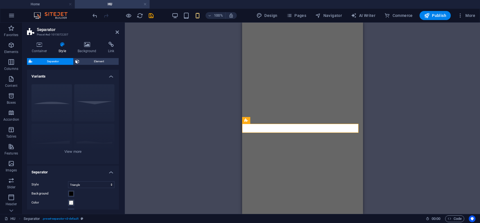
select select "rem"
select select "preset-separator-v3-default"
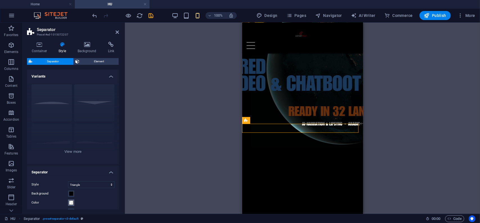
scroll to position [52, 0]
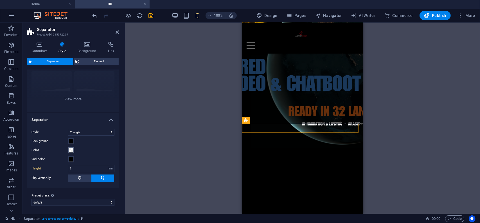
click at [72, 151] on span at bounding box center [71, 150] width 5 height 5
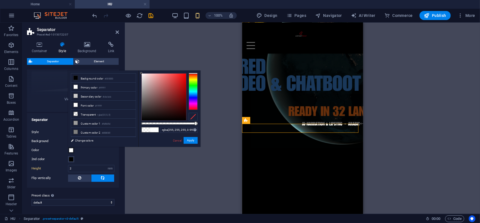
type input "#ffffff"
drag, startPoint x: 172, startPoint y: 122, endPoint x: 200, endPoint y: 122, distance: 27.9
click at [200, 122] on div "#ffffff Supported formats #0852ed rgb(8, 82, 237) rgba(8, 82, 237, 90%) hsv(221…" at bounding box center [169, 149] width 62 height 158
click at [193, 140] on button "Apply" at bounding box center [191, 140] width 14 height 7
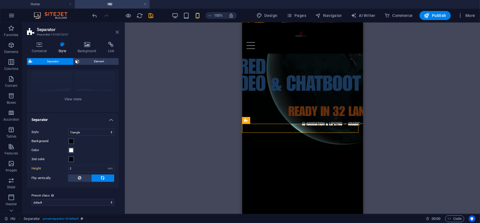
click at [117, 33] on icon at bounding box center [117, 32] width 3 height 5
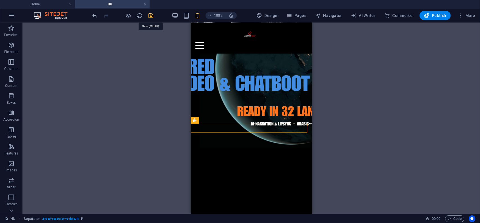
click at [152, 16] on icon "save" at bounding box center [151, 15] width 6 height 6
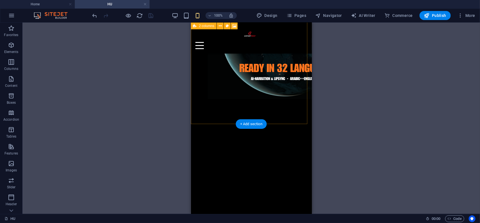
scroll to position [84, 0]
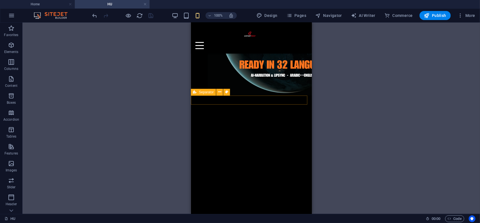
click at [199, 92] on span "Separator" at bounding box center [206, 91] width 15 height 3
select select "rem"
select select "preset-separator-v3-default"
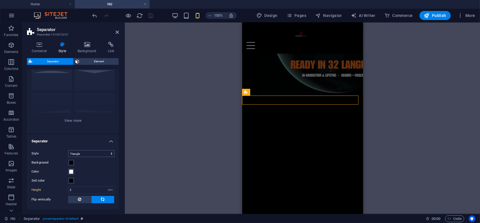
scroll to position [0, 0]
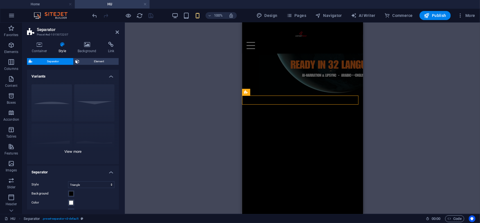
click at [57, 101] on div "Circle Default Diagonal Polygon 1 Polygon 2 Square Zigzag" at bounding box center [73, 122] width 92 height 84
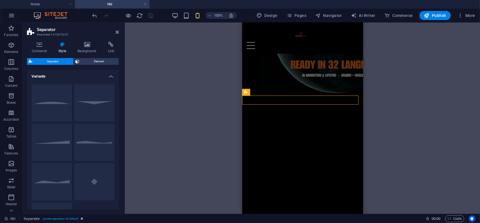
click at [57, 101] on button "Circle" at bounding box center [52, 102] width 41 height 37
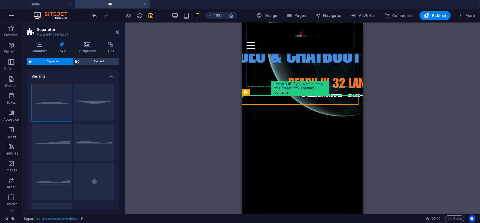
drag, startPoint x: 490, startPoint y: 115, endPoint x: 252, endPoint y: 84, distance: 240.0
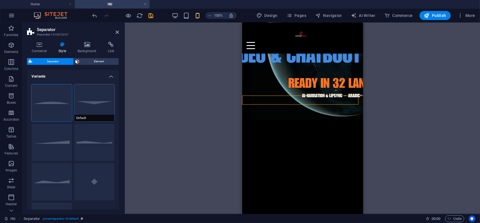
click at [97, 102] on button "Default" at bounding box center [94, 102] width 41 height 37
click at [97, 138] on button "Polygon 1" at bounding box center [94, 142] width 41 height 37
click at [54, 136] on button "Diagonal" at bounding box center [52, 142] width 41 height 37
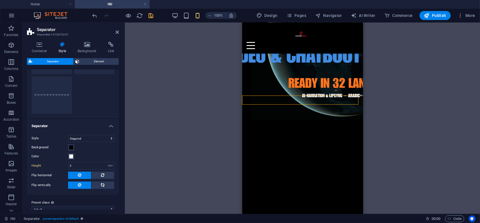
scroll to position [133, 0]
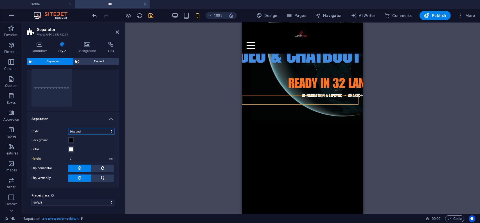
click at [110, 130] on select "Triangle Circle Diagonal Zigzag Polygon 1 Polygon 2 Square" at bounding box center [91, 131] width 46 height 7
click at [68, 128] on select "Triangle Circle Diagonal Zigzag Polygon 1 Polygon 2 Square" at bounding box center [91, 131] width 46 height 7
click at [110, 130] on select "Triangle Circle Diagonal Zigzag Polygon 1 Polygon 2 Square" at bounding box center [91, 131] width 46 height 7
click at [68, 134] on select "Triangle Circle Diagonal Zigzag Polygon 1 Polygon 2 Square" at bounding box center [91, 131] width 46 height 7
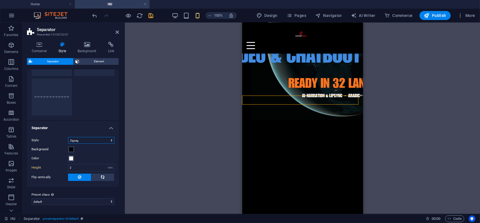
scroll to position [124, 0]
click at [111, 140] on select "Triangle Circle Diagonal Zigzag Polygon 1 Polygon 2 Square" at bounding box center [91, 140] width 46 height 7
click at [68, 137] on select "Triangle Circle Diagonal Zigzag Polygon 1 Polygon 2 Square" at bounding box center [91, 140] width 46 height 7
click at [111, 141] on select "Triangle Circle Diagonal Zigzag Polygon 1 Polygon 2 Square" at bounding box center [91, 140] width 46 height 7
select select "triangle"
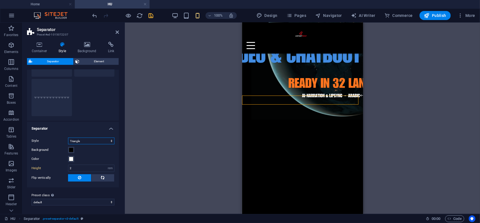
click at [68, 137] on select "Triangle Circle Diagonal Zigzag Polygon 1 Polygon 2 Square" at bounding box center [91, 140] width 46 height 7
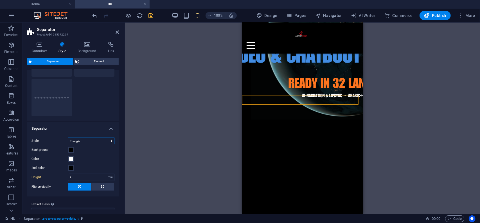
scroll to position [133, 0]
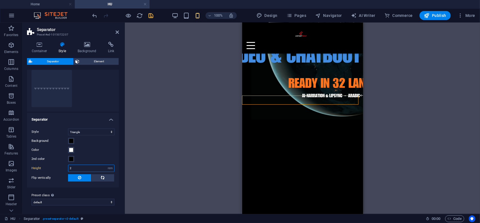
drag, startPoint x: 77, startPoint y: 168, endPoint x: 50, endPoint y: 173, distance: 27.5
click at [50, 173] on div "Style Triangle Circle Diagonal Zigzag Polygon 1 Polygon 2 Square Background Col…" at bounding box center [73, 155] width 94 height 64
type input "6"
click at [111, 131] on select "Triangle Circle Diagonal Zigzag Polygon 1 Polygon 2 Square" at bounding box center [91, 131] width 46 height 7
click at [68, 135] on select "Triangle Circle Diagonal Zigzag Polygon 1 Polygon 2 Square" at bounding box center [91, 131] width 46 height 7
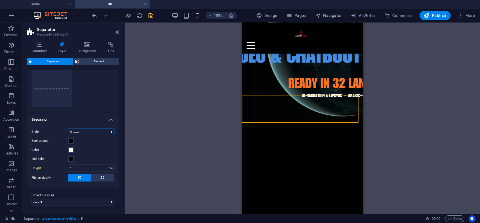
scroll to position [114, 0]
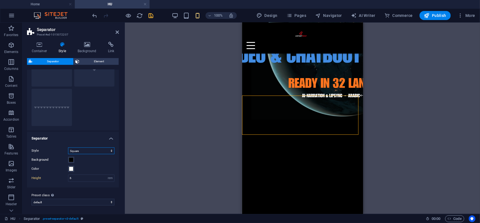
click at [111, 151] on select "Triangle Circle Diagonal Zigzag Polygon 1 Polygon 2 Square" at bounding box center [91, 150] width 46 height 7
select select "diagonal"
click at [68, 147] on select "Triangle Circle Diagonal Zigzag Polygon 1 Polygon 2 Square" at bounding box center [91, 150] width 46 height 7
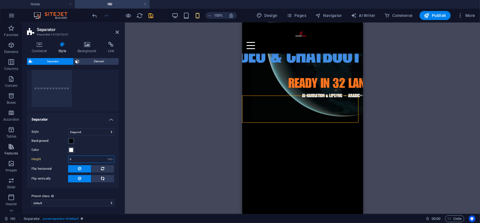
drag, startPoint x: 80, startPoint y: 158, endPoint x: 12, endPoint y: 156, distance: 68.7
click at [12, 156] on section "Favorites Elements Columns Content Boxes Accordion Tables Features Images Slide…" at bounding box center [240, 118] width 480 height 191
type input "4"
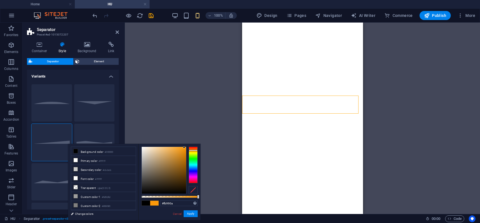
select select "diagonal"
select select "rem"
select select "preset-separator-v3-default"
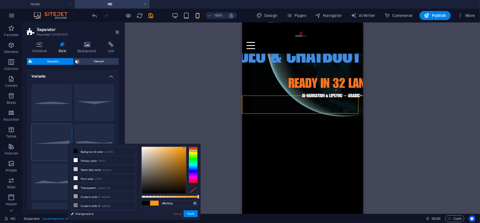
scroll to position [133, 0]
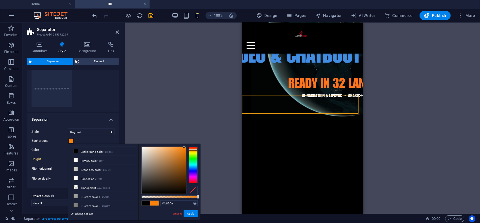
click at [196, 149] on div at bounding box center [193, 149] width 9 height 1
type input "#ea7500"
drag, startPoint x: 184, startPoint y: 146, endPoint x: 189, endPoint y: 150, distance: 6.2
click at [189, 150] on div at bounding box center [170, 169] width 56 height 47
click at [194, 214] on button "Apply" at bounding box center [191, 213] width 14 height 7
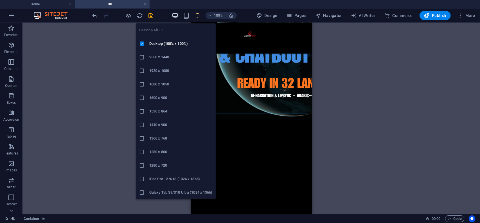
click at [178, 15] on icon "button" at bounding box center [175, 15] width 6 height 6
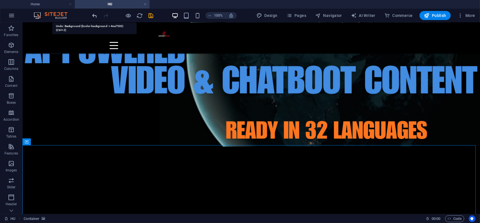
click at [93, 14] on icon "undo" at bounding box center [95, 15] width 6 height 6
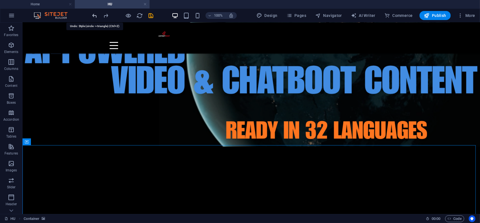
click at [93, 14] on icon "undo" at bounding box center [95, 15] width 6 height 6
click at [93, 13] on icon "undo" at bounding box center [95, 15] width 6 height 6
click at [95, 15] on icon "undo" at bounding box center [95, 15] width 6 height 6
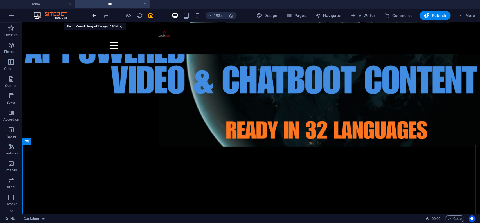
click at [95, 14] on icon "undo" at bounding box center [95, 15] width 6 height 6
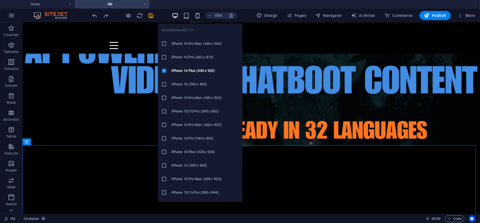
click at [199, 15] on icon "button" at bounding box center [197, 15] width 6 height 6
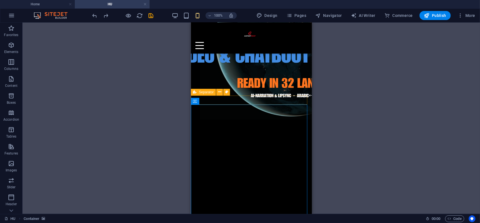
click at [198, 91] on div "Separator" at bounding box center [203, 92] width 25 height 7
select select "rem"
select select "preset-separator-v3-default"
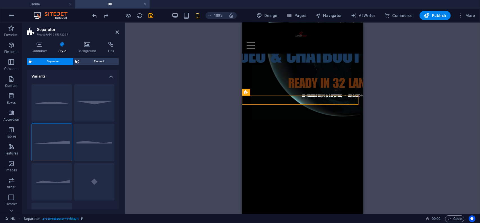
type input "2"
click at [60, 44] on icon at bounding box center [62, 45] width 17 height 6
click at [39, 44] on icon at bounding box center [39, 45] width 25 height 6
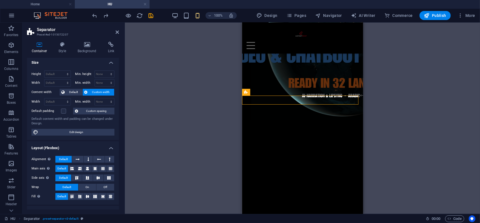
scroll to position [0, 0]
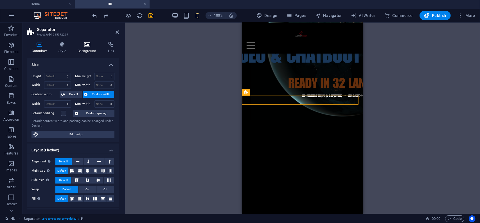
click at [89, 48] on h4 "Background" at bounding box center [88, 48] width 30 height 12
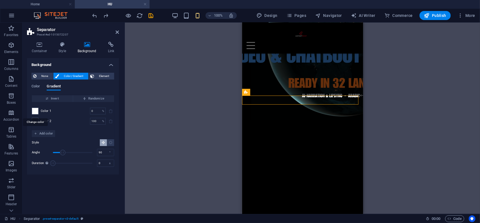
click at [36, 111] on span at bounding box center [35, 111] width 6 height 6
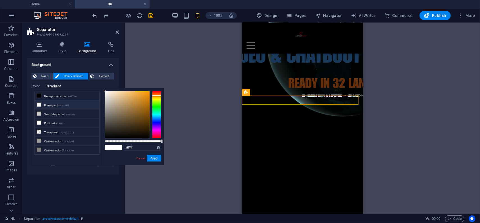
click at [158, 95] on div at bounding box center [156, 114] width 9 height 47
click at [159, 95] on div at bounding box center [156, 94] width 9 height 1
type input "#fb8301"
click at [149, 91] on div at bounding box center [127, 114] width 44 height 47
click at [152, 157] on button "Apply" at bounding box center [154, 157] width 14 height 7
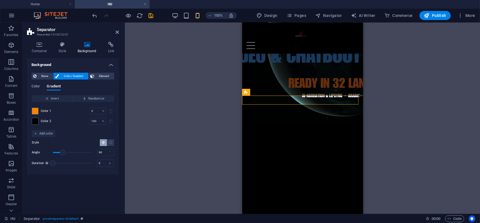
click at [72, 116] on div "Color 1 0 % ​ Color 2 100 % ​" at bounding box center [73, 116] width 82 height 28
click at [69, 110] on div "Color 1 0 % ​" at bounding box center [73, 110] width 82 height 7
click at [116, 32] on icon at bounding box center [117, 32] width 3 height 5
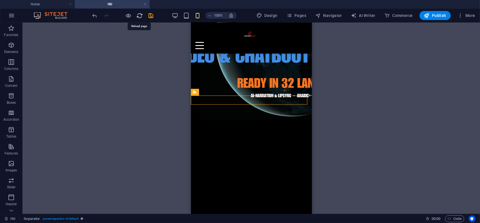
click at [139, 14] on icon "reload" at bounding box center [140, 15] width 6 height 6
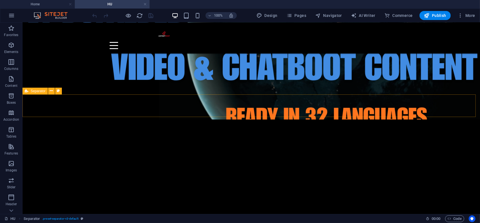
click at [34, 92] on span "Separator" at bounding box center [38, 90] width 15 height 3
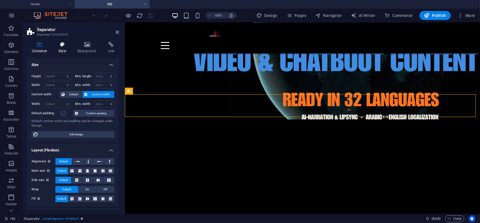
click at [61, 44] on icon at bounding box center [62, 45] width 17 height 6
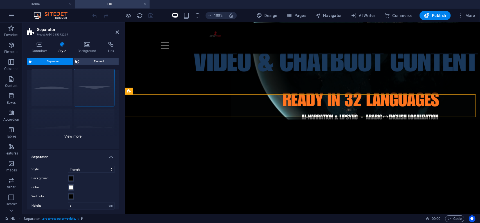
scroll to position [52, 0]
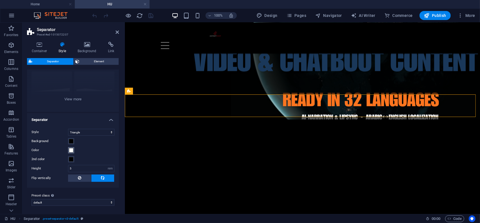
click at [72, 151] on span at bounding box center [71, 150] width 5 height 5
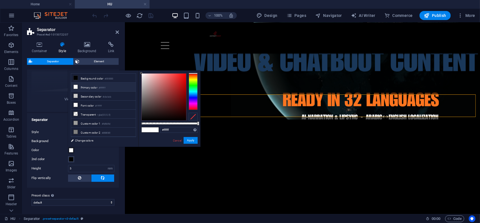
click at [195, 76] on div at bounding box center [193, 91] width 9 height 37
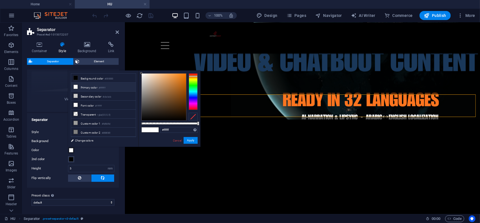
click at [195, 76] on div at bounding box center [193, 75] width 9 height 1
click at [186, 73] on div at bounding box center [164, 96] width 44 height 47
click at [192, 142] on button "Apply" at bounding box center [191, 140] width 14 height 7
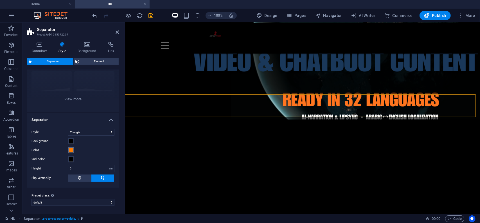
click at [71, 149] on span at bounding box center [71, 150] width 5 height 5
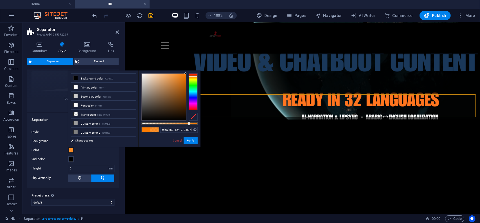
drag, startPoint x: 198, startPoint y: 123, endPoint x: 189, endPoint y: 124, distance: 9.6
click at [189, 124] on div at bounding box center [189, 123] width 2 height 4
drag, startPoint x: 189, startPoint y: 122, endPoint x: 192, endPoint y: 121, distance: 4.1
click at [192, 121] on div at bounding box center [193, 123] width 2 height 4
type input "rgba(253, 124, 2, 0.937)"
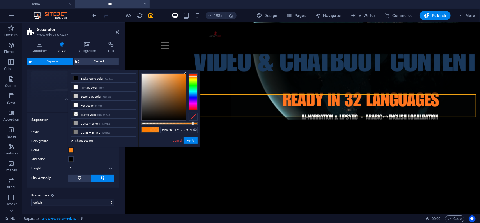
click at [194, 121] on div at bounding box center [193, 123] width 2 height 4
click at [190, 142] on button "Apply" at bounding box center [191, 140] width 14 height 7
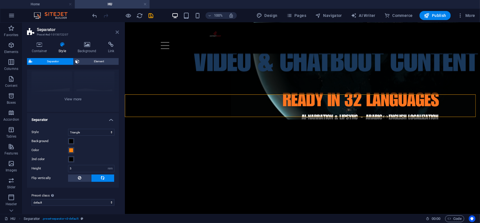
click at [116, 31] on icon at bounding box center [117, 32] width 3 height 5
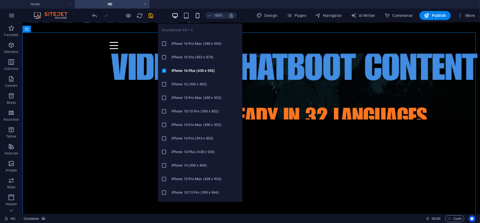
click at [199, 14] on icon "button" at bounding box center [197, 15] width 6 height 6
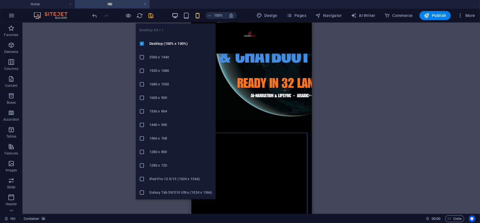
click at [175, 14] on icon "button" at bounding box center [175, 15] width 6 height 6
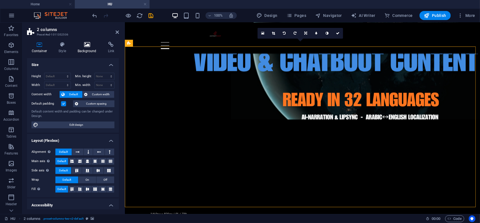
click at [87, 44] on icon at bounding box center [87, 45] width 28 height 6
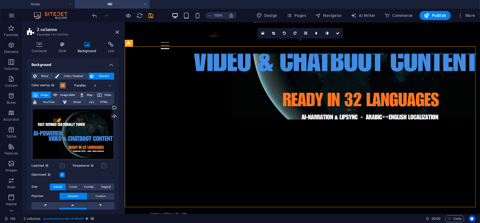
click at [65, 85] on button "Color overlay Places an overlay over the background to colorize it" at bounding box center [63, 85] width 6 height 6
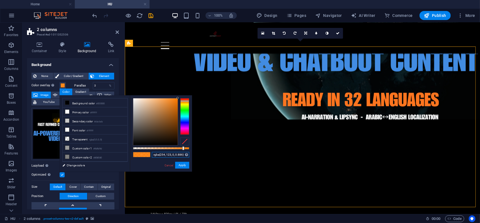
click at [180, 154] on input "rgba(254, 123, 0, 0.886)" at bounding box center [170, 155] width 37 height 6
click at [180, 165] on button "Apply" at bounding box center [182, 164] width 14 height 7
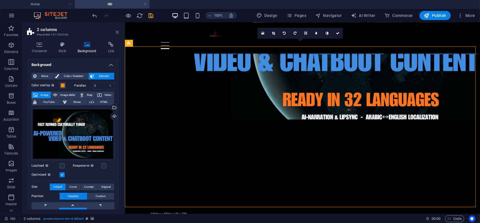
click at [116, 30] on icon at bounding box center [117, 32] width 3 height 5
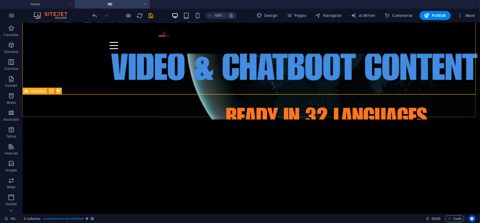
click at [33, 90] on span "Separator" at bounding box center [38, 90] width 15 height 3
select select "rem"
select select "preset-separator-v3-default"
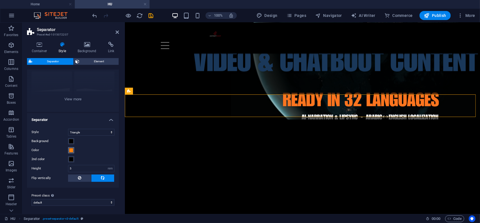
click at [71, 148] on span at bounding box center [71, 150] width 5 height 5
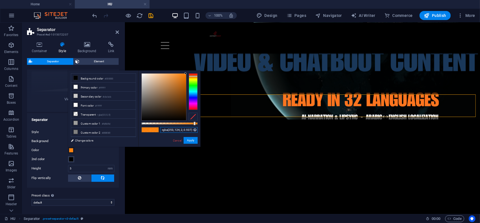
click at [186, 129] on input "rgba(253, 124, 2, 0.937)" at bounding box center [178, 130] width 37 height 6
paste input "4, 123, 0, 0.886"
type input "rgba(254, 123, 0, 0.886)"
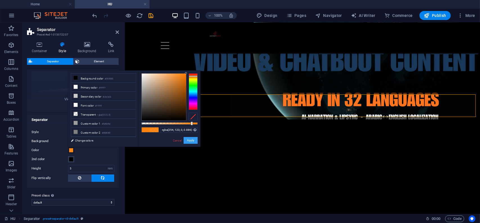
click at [192, 141] on button "Apply" at bounding box center [191, 140] width 14 height 7
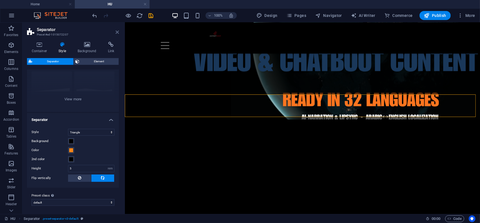
click at [118, 33] on icon at bounding box center [117, 32] width 3 height 5
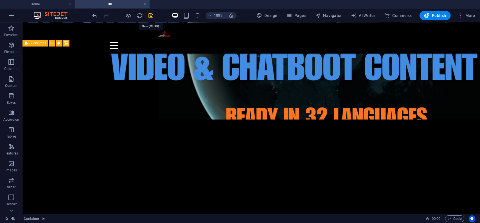
click at [150, 15] on icon "save" at bounding box center [151, 15] width 6 height 6
click at [140, 15] on icon "reload" at bounding box center [140, 15] width 6 height 6
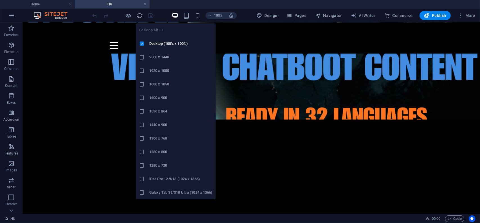
click at [178, 16] on icon "button" at bounding box center [175, 15] width 6 height 6
click at [176, 14] on icon "button" at bounding box center [175, 15] width 6 height 6
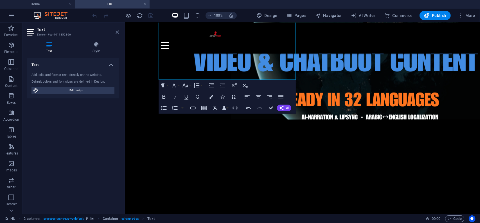
click at [117, 32] on icon at bounding box center [117, 32] width 3 height 5
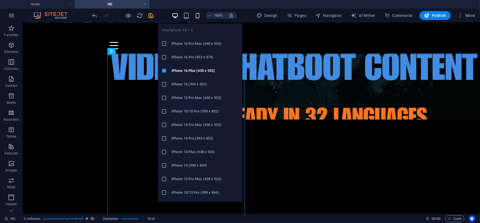
click at [198, 15] on icon "button" at bounding box center [197, 15] width 6 height 6
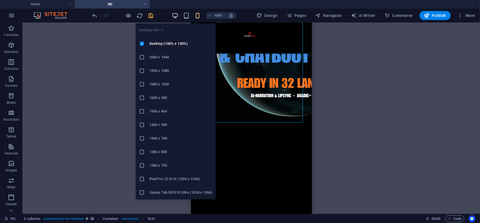
click at [175, 15] on icon "button" at bounding box center [175, 15] width 6 height 6
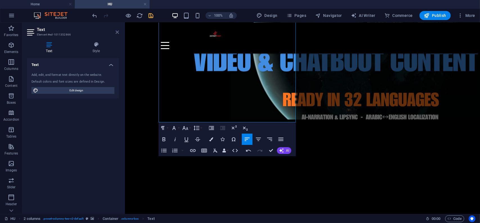
click at [117, 33] on icon at bounding box center [117, 32] width 3 height 5
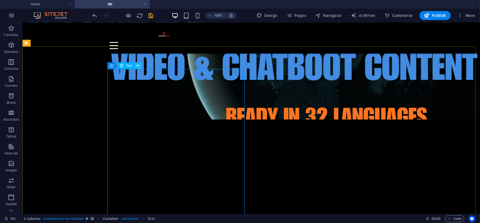
click at [139, 64] on icon at bounding box center [138, 66] width 3 height 6
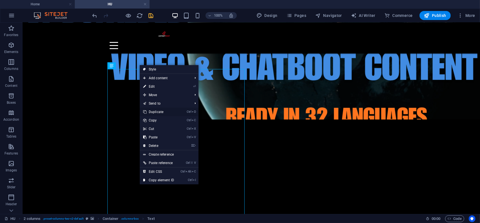
click at [158, 110] on link "Ctrl D Duplicate" at bounding box center [159, 111] width 38 height 8
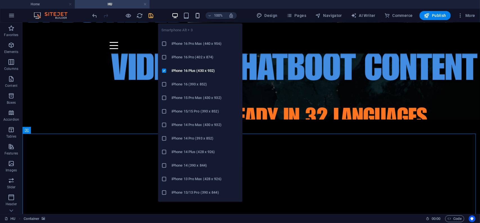
click at [199, 15] on icon "button" at bounding box center [197, 15] width 6 height 6
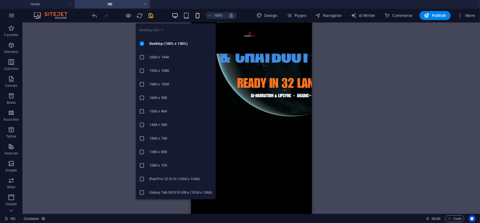
click at [176, 13] on icon "button" at bounding box center [175, 15] width 6 height 6
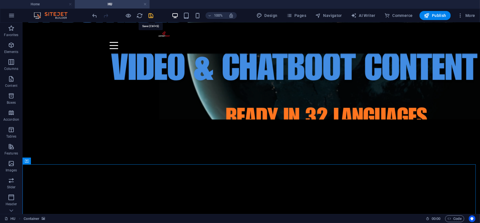
click at [152, 15] on icon "save" at bounding box center [151, 15] width 6 height 6
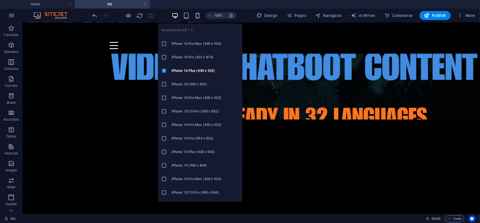
click at [199, 15] on icon "button" at bounding box center [197, 15] width 6 height 6
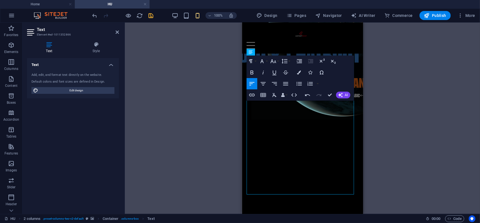
click at [395, 124] on div "Container Text 2 columns Container Separator HTML Separator Drag here to replac…" at bounding box center [302, 118] width 355 height 191
click at [211, 77] on div "Container Text 2 columns Container Separator HTML Separator Drag here to replac…" at bounding box center [302, 118] width 355 height 191
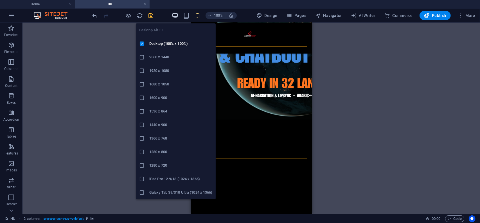
click at [177, 15] on icon "button" at bounding box center [175, 15] width 6 height 6
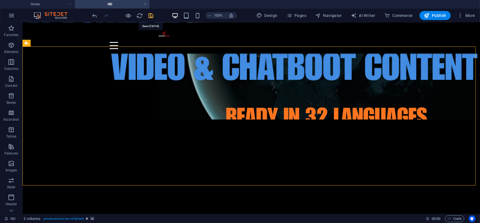
click at [151, 15] on icon "save" at bounding box center [151, 15] width 6 height 6
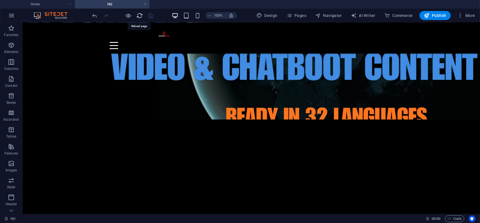
click at [140, 15] on icon "reload" at bounding box center [140, 15] width 6 height 6
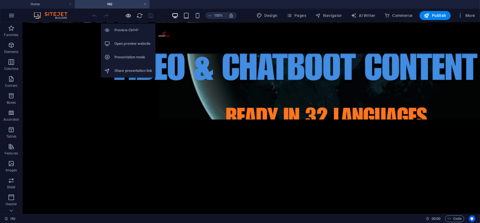
click at [128, 14] on icon "button" at bounding box center [128, 15] width 6 height 6
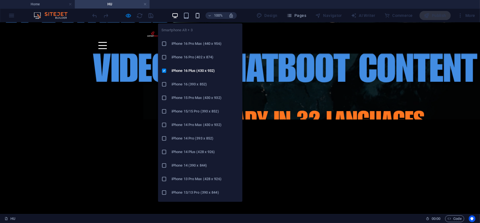
click at [199, 15] on icon "button" at bounding box center [197, 15] width 6 height 6
